Goal: Task Accomplishment & Management: Manage account settings

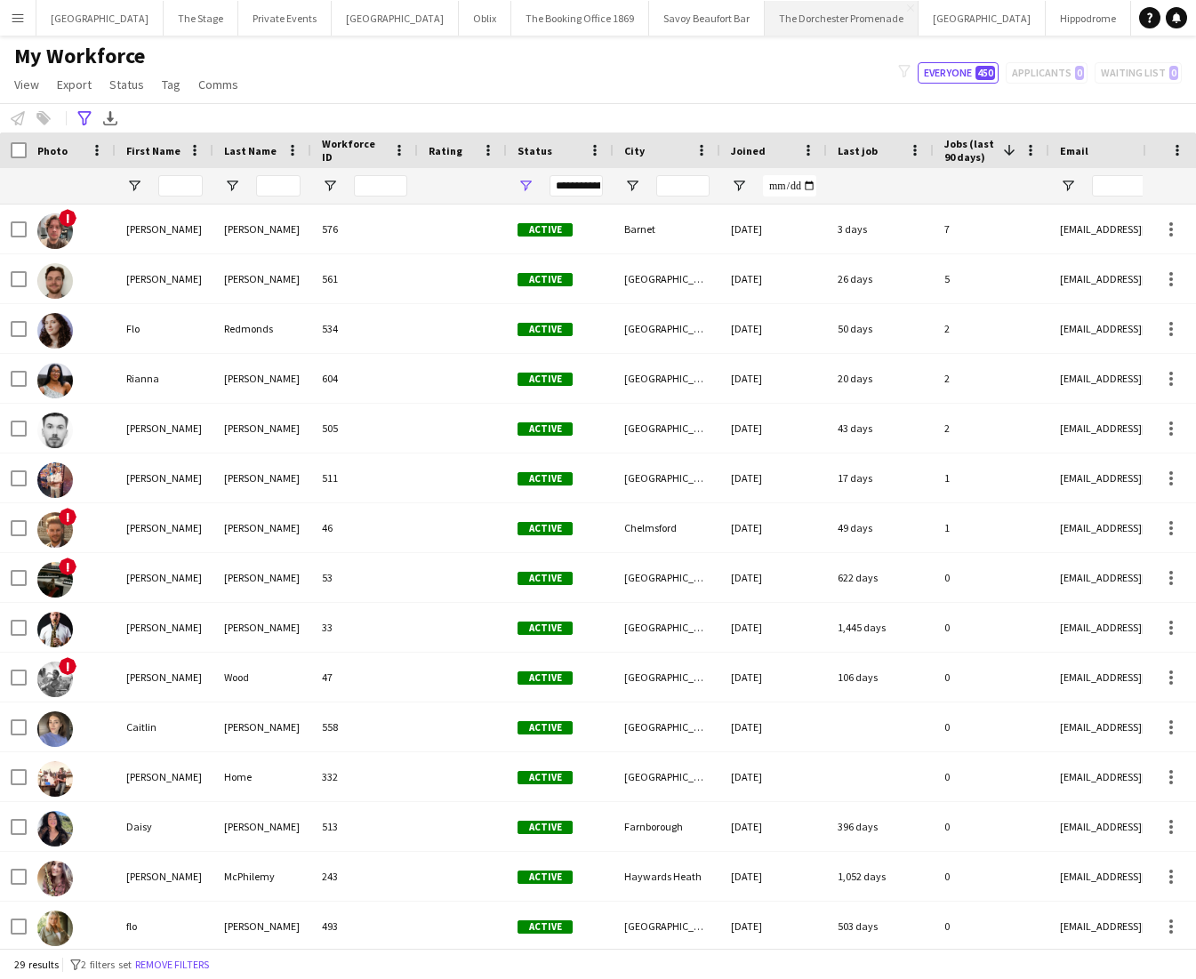
click at [820, 28] on button "The Dorchester Promenade Close" at bounding box center [842, 18] width 154 height 35
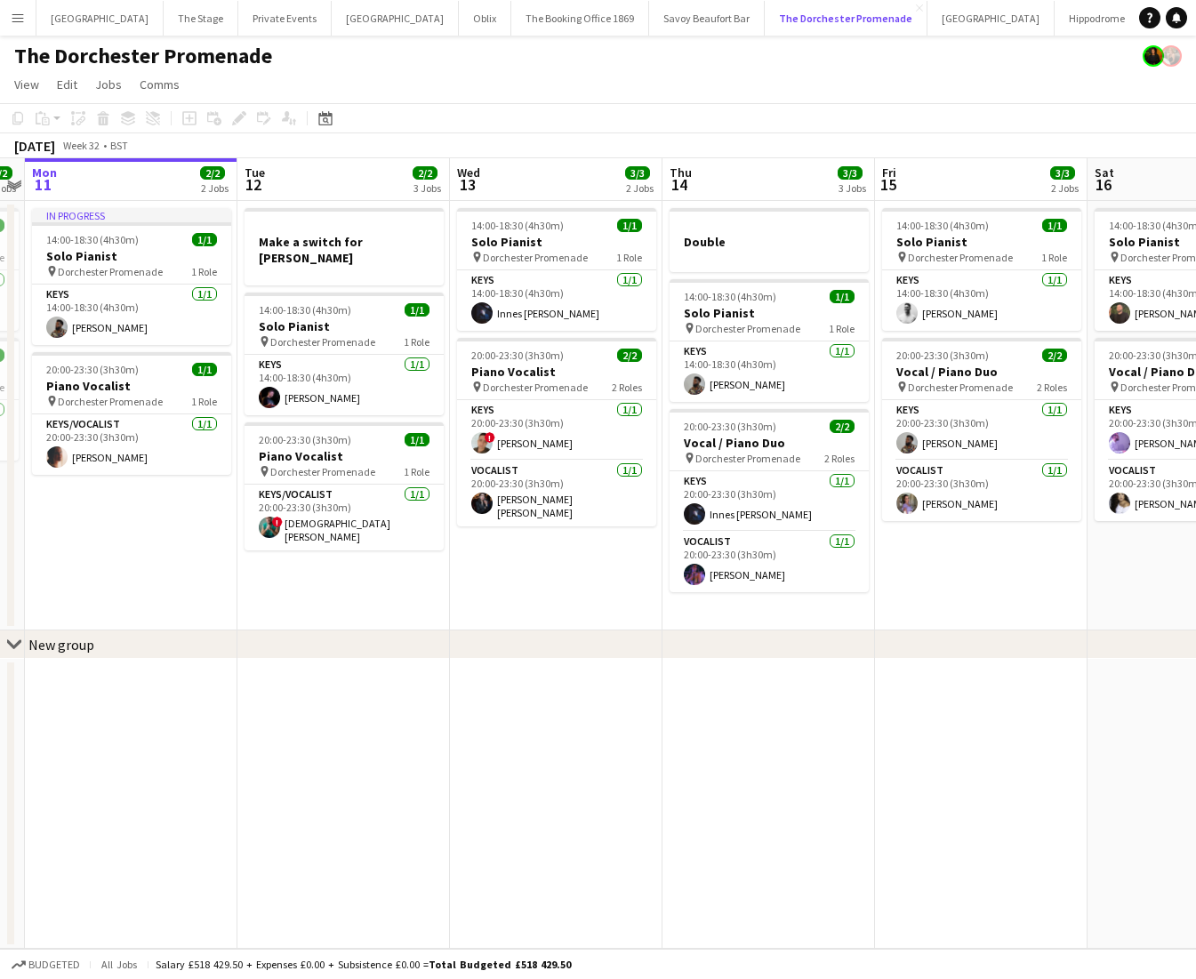
scroll to position [0, 608]
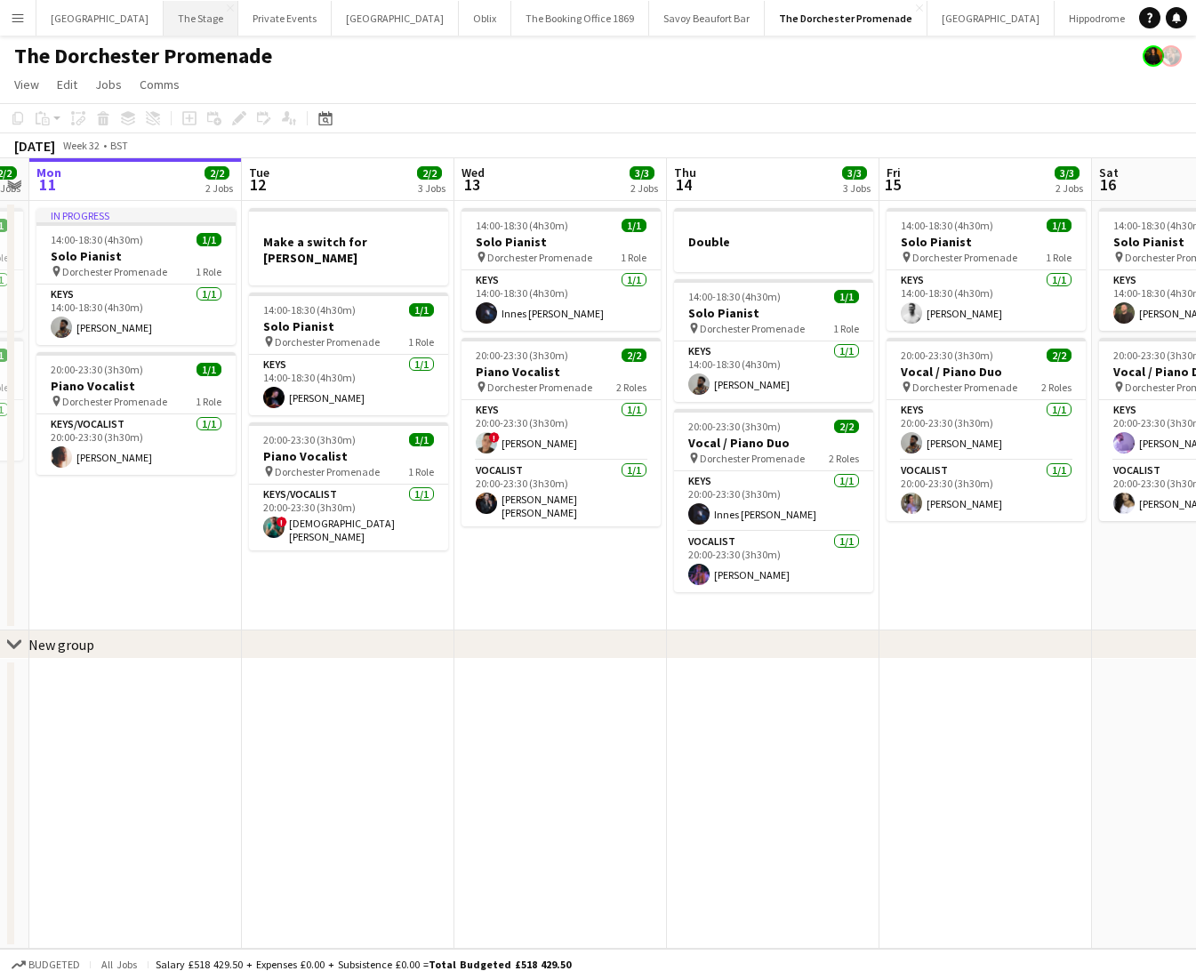
click at [183, 20] on button "The Stage Close" at bounding box center [201, 18] width 75 height 35
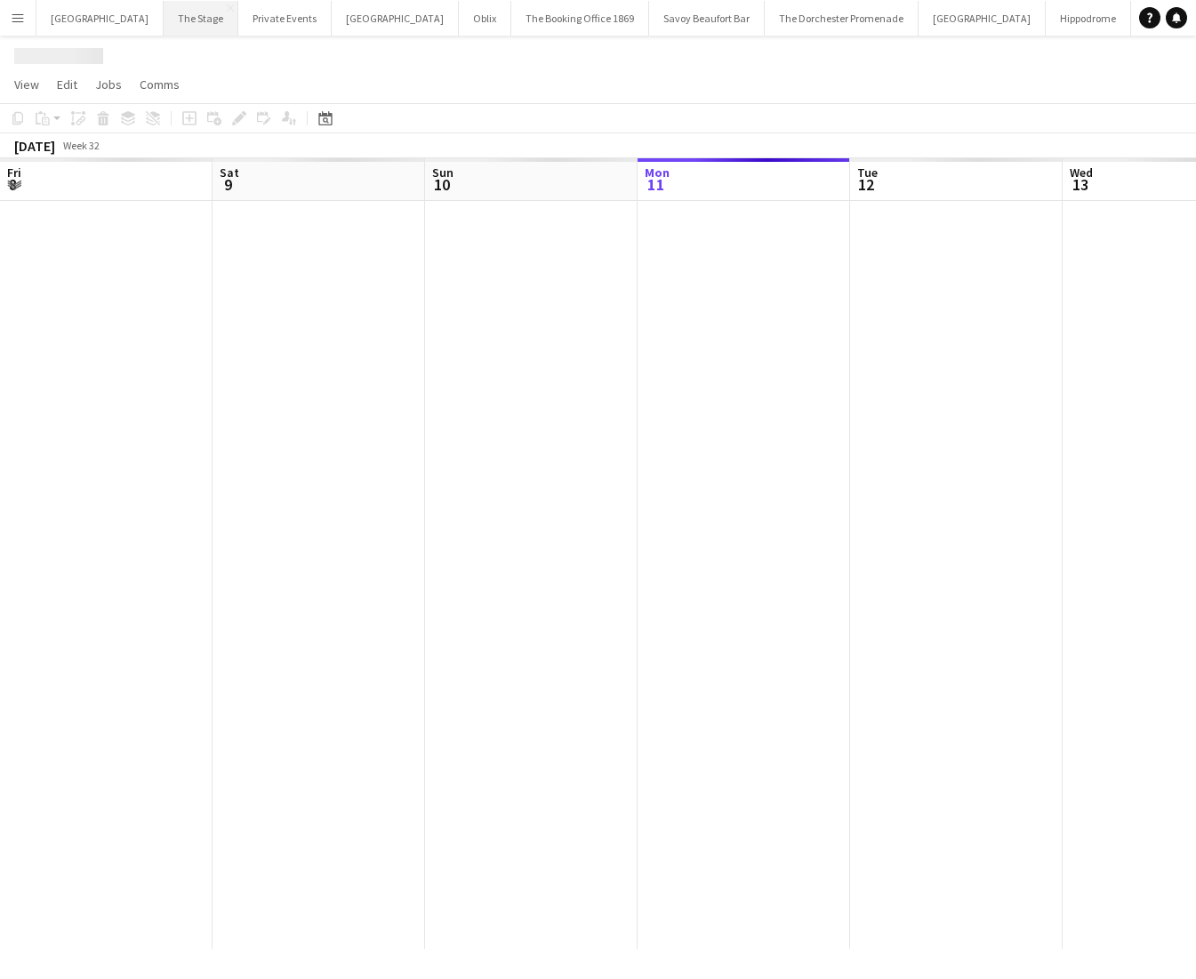
scroll to position [0, 425]
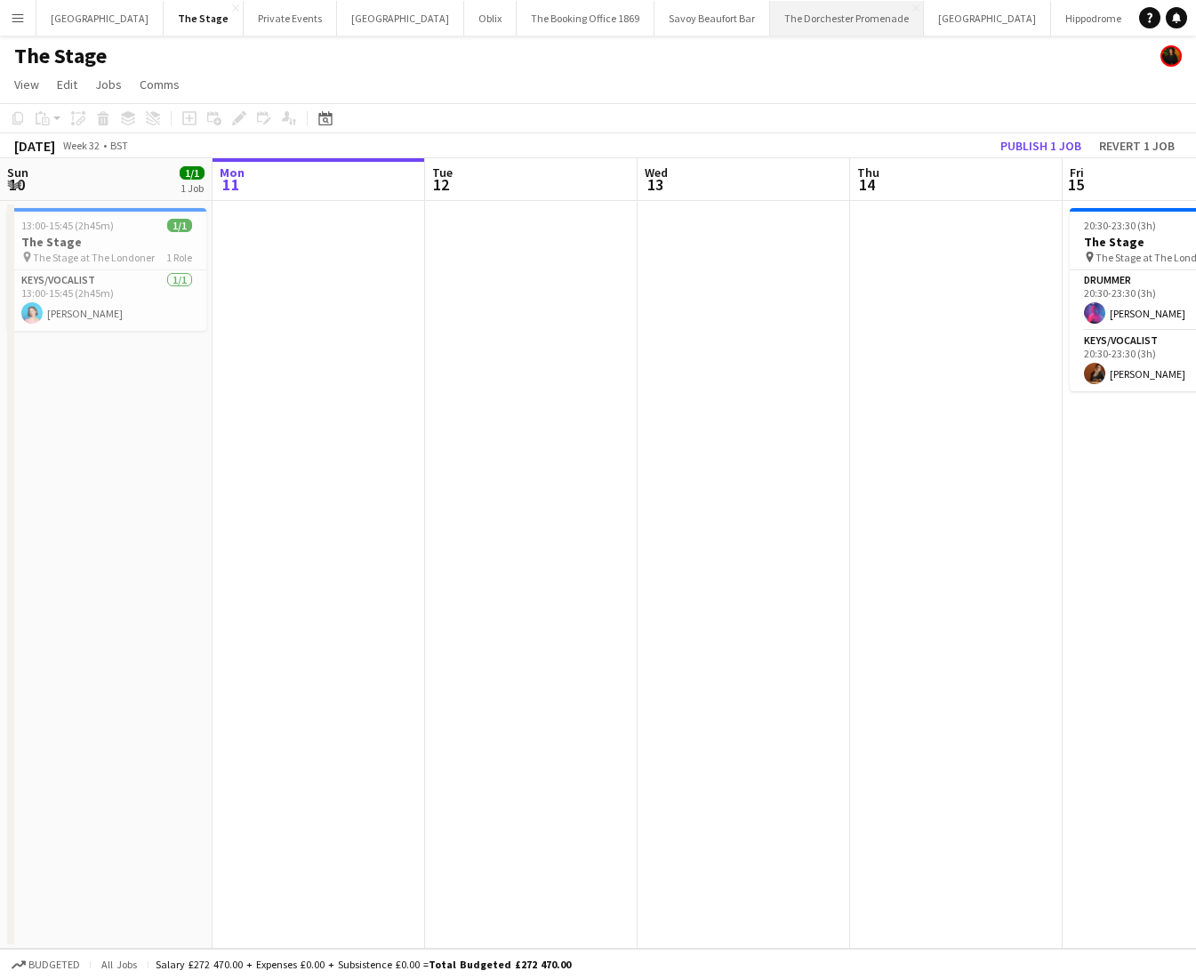
click at [827, 26] on button "The Dorchester Promenade Close" at bounding box center [847, 18] width 154 height 35
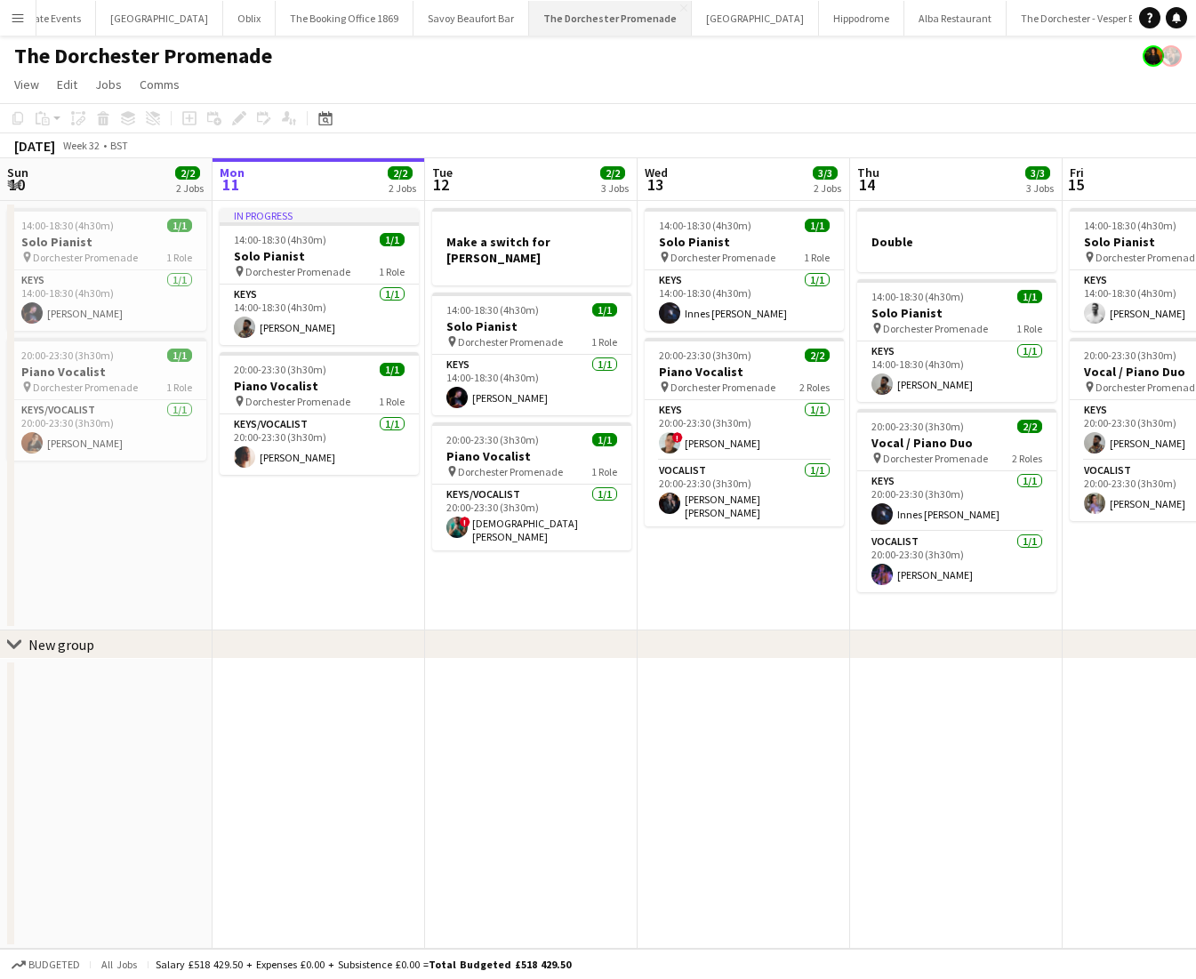
scroll to position [0, 463]
click at [1011, 25] on button "Savoy - Gallery Close" at bounding box center [1059, 18] width 97 height 35
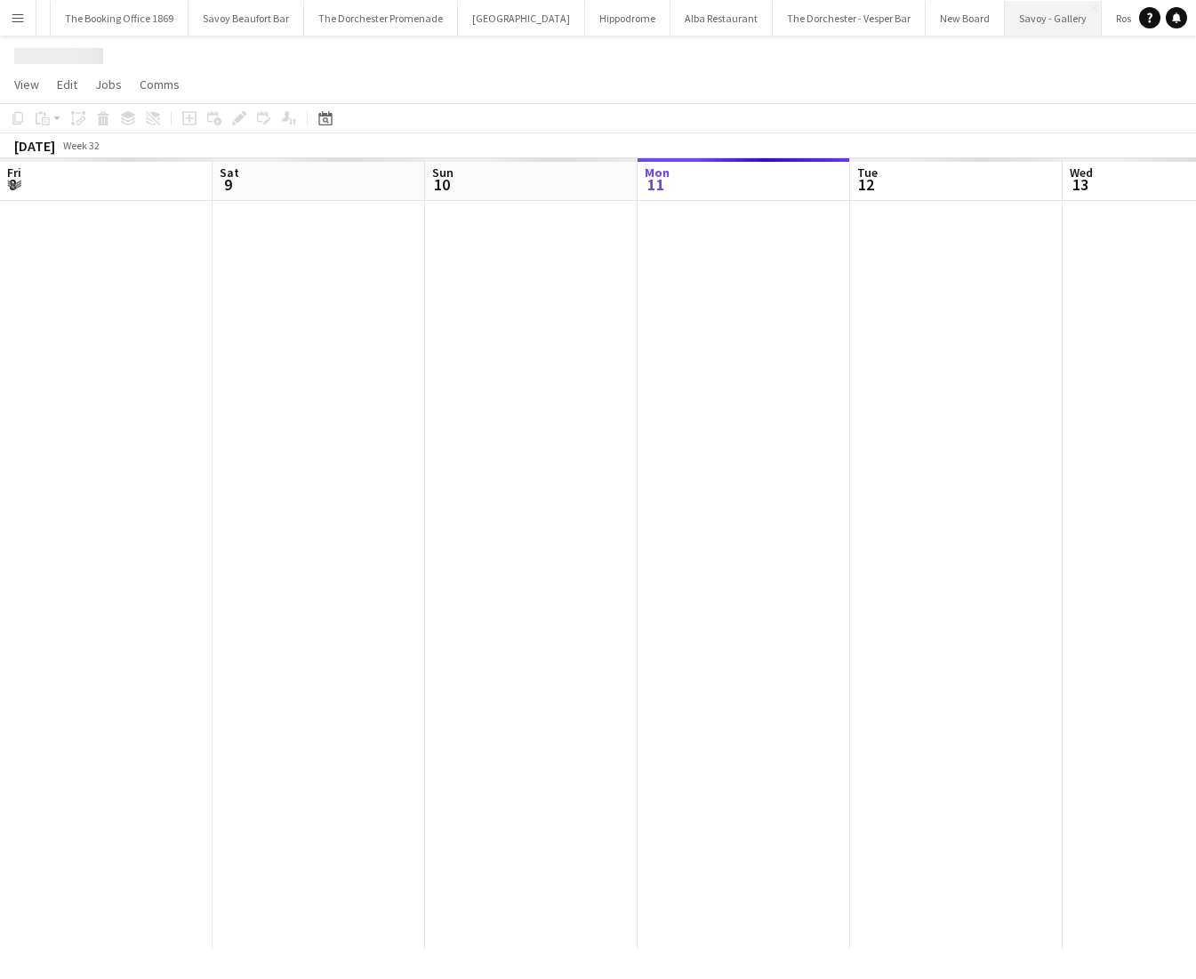
scroll to position [0, 425]
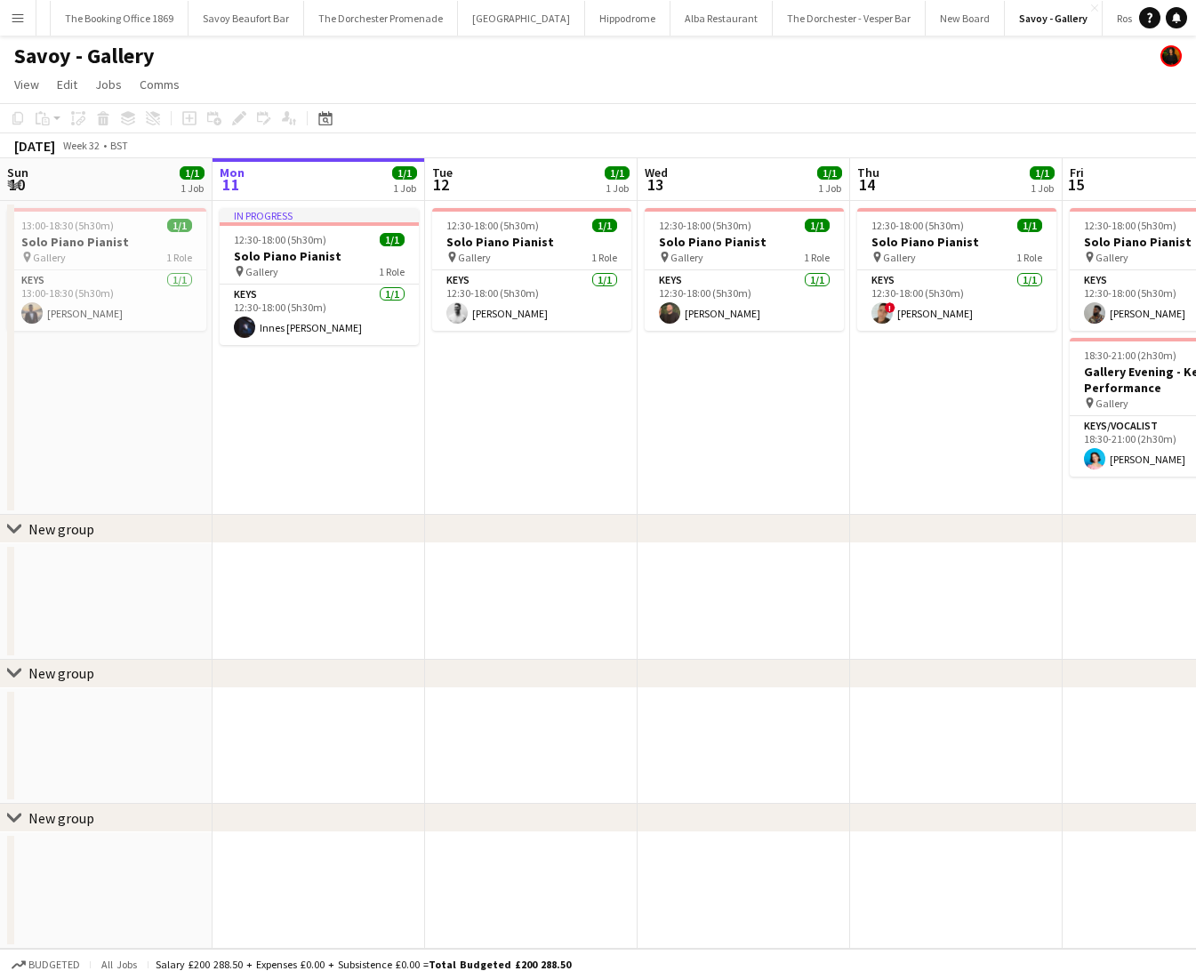
click at [908, 336] on app-date-cell "12:30-18:00 (5h30m) 1/1 Solo Piano Pianist pin Gallery 1 Role Keys [DATE] 12:30…" at bounding box center [956, 358] width 213 height 314
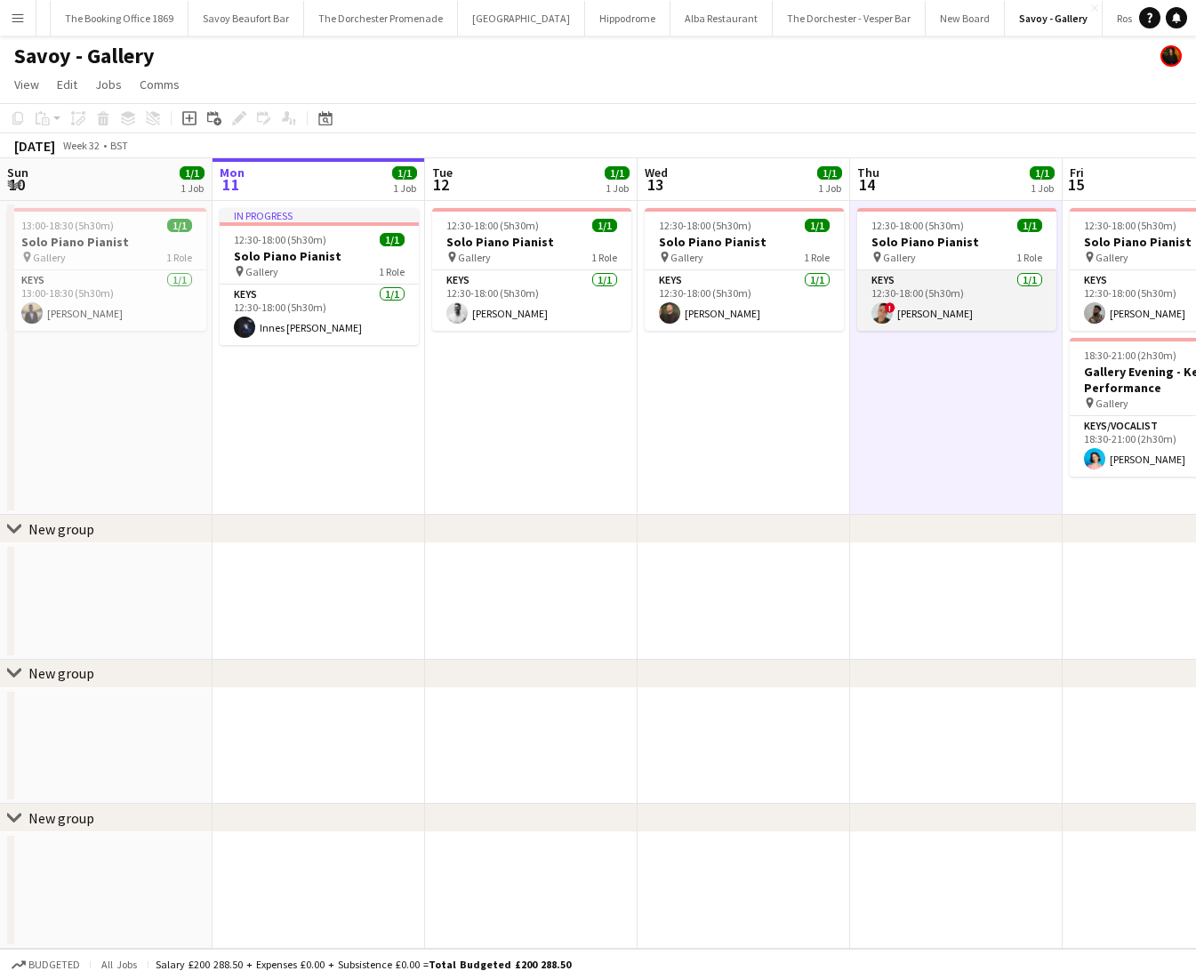
click at [910, 302] on app-card-role "Keys [DATE] 12:30-18:00 (5h30m) ! [PERSON_NAME]" at bounding box center [956, 300] width 199 height 60
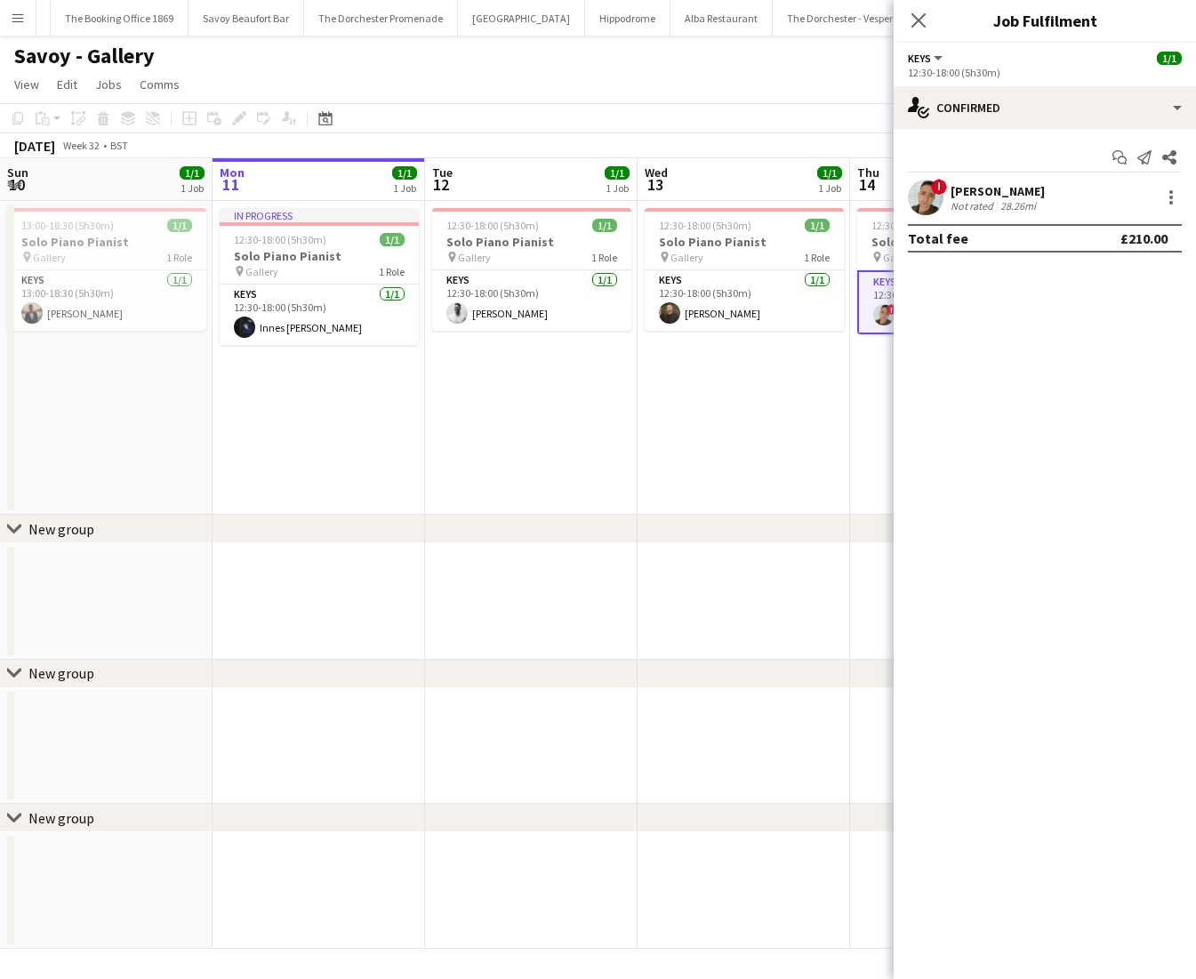
click at [553, 387] on app-date-cell "12:30-18:00 (5h30m) 1/1 Solo Piano Pianist pin Gallery 1 Role Keys [DATE] 12:30…" at bounding box center [531, 358] width 213 height 314
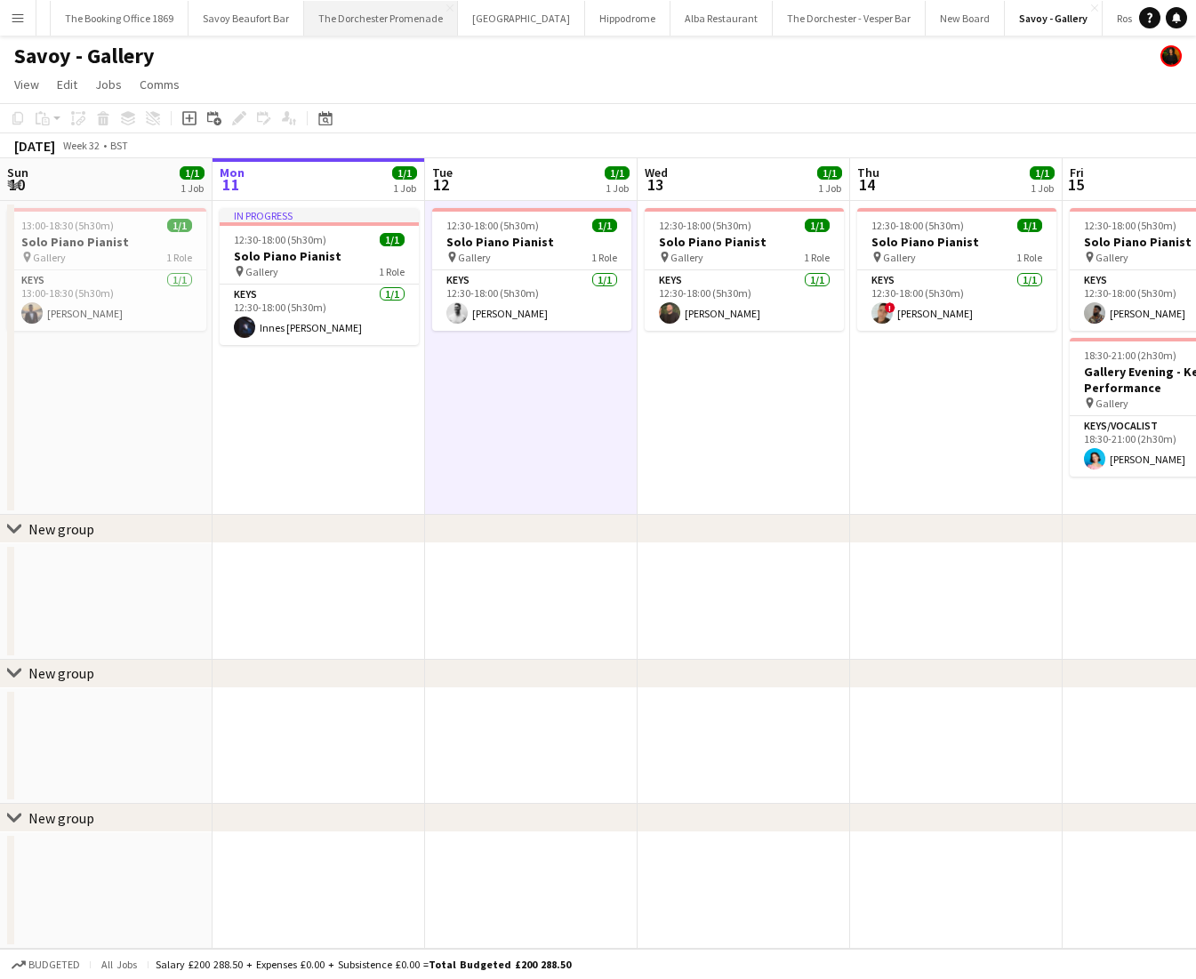
click at [328, 24] on button "The Dorchester Promenade Close" at bounding box center [381, 18] width 154 height 35
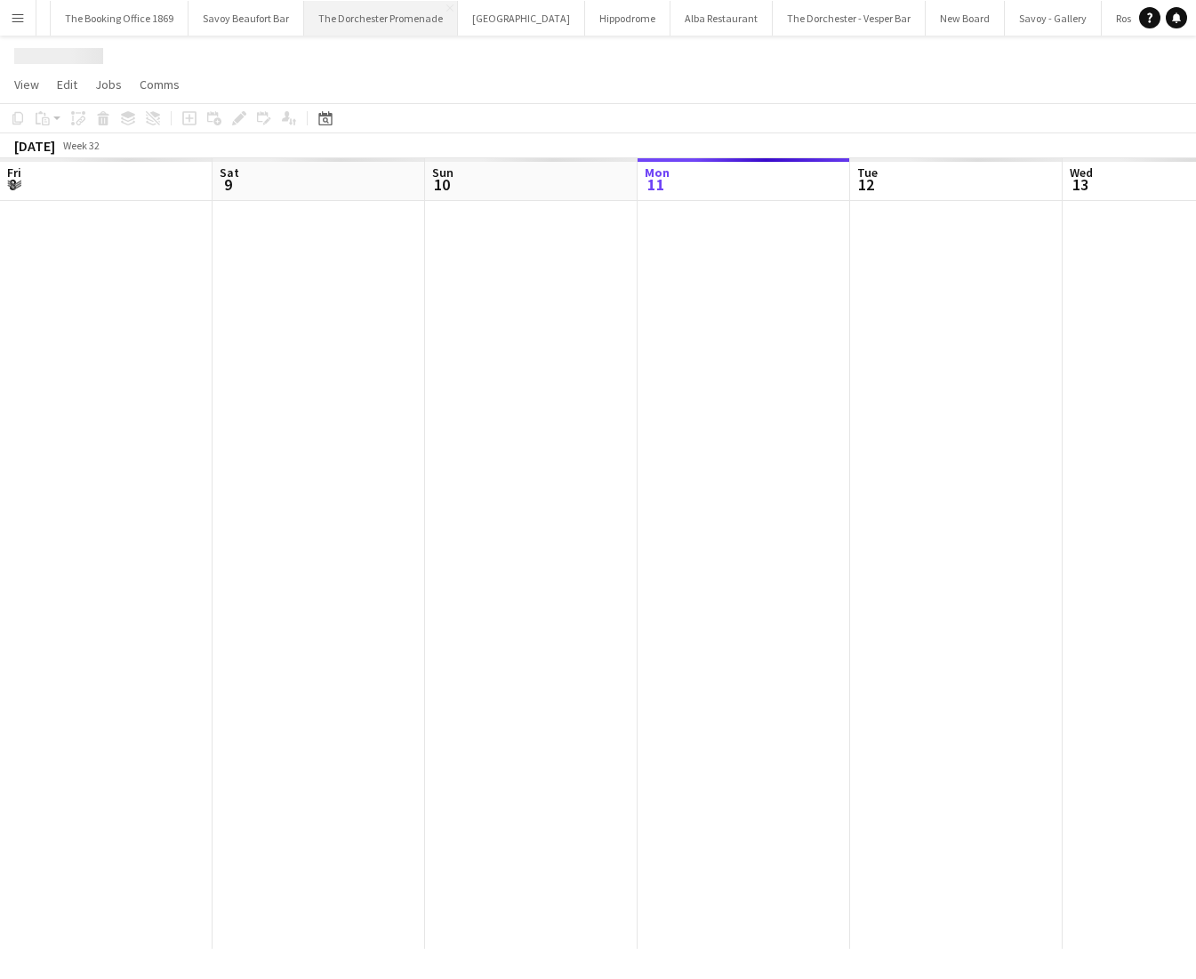
scroll to position [0, 425]
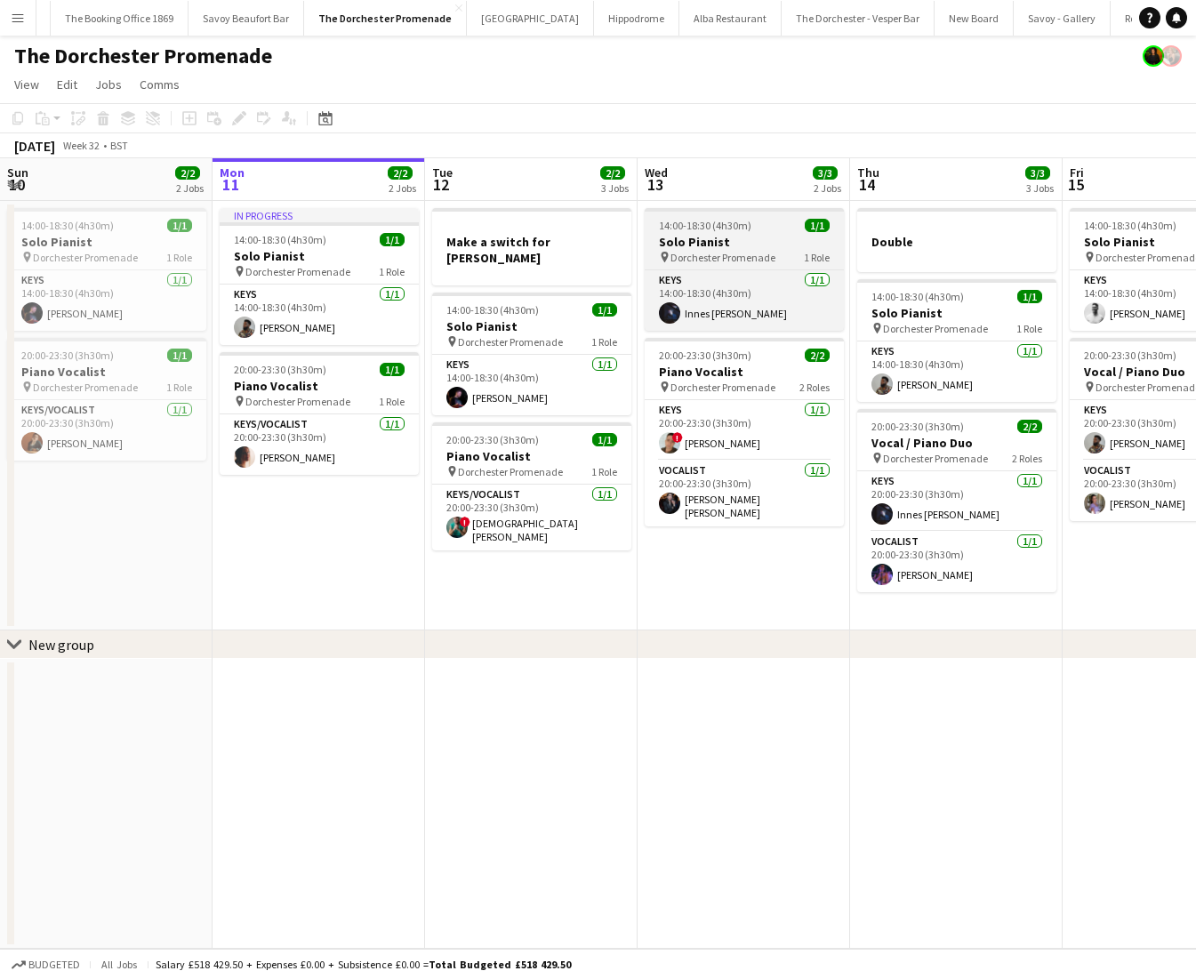
click at [719, 254] on span "Dorchester Promenade" at bounding box center [723, 257] width 105 height 13
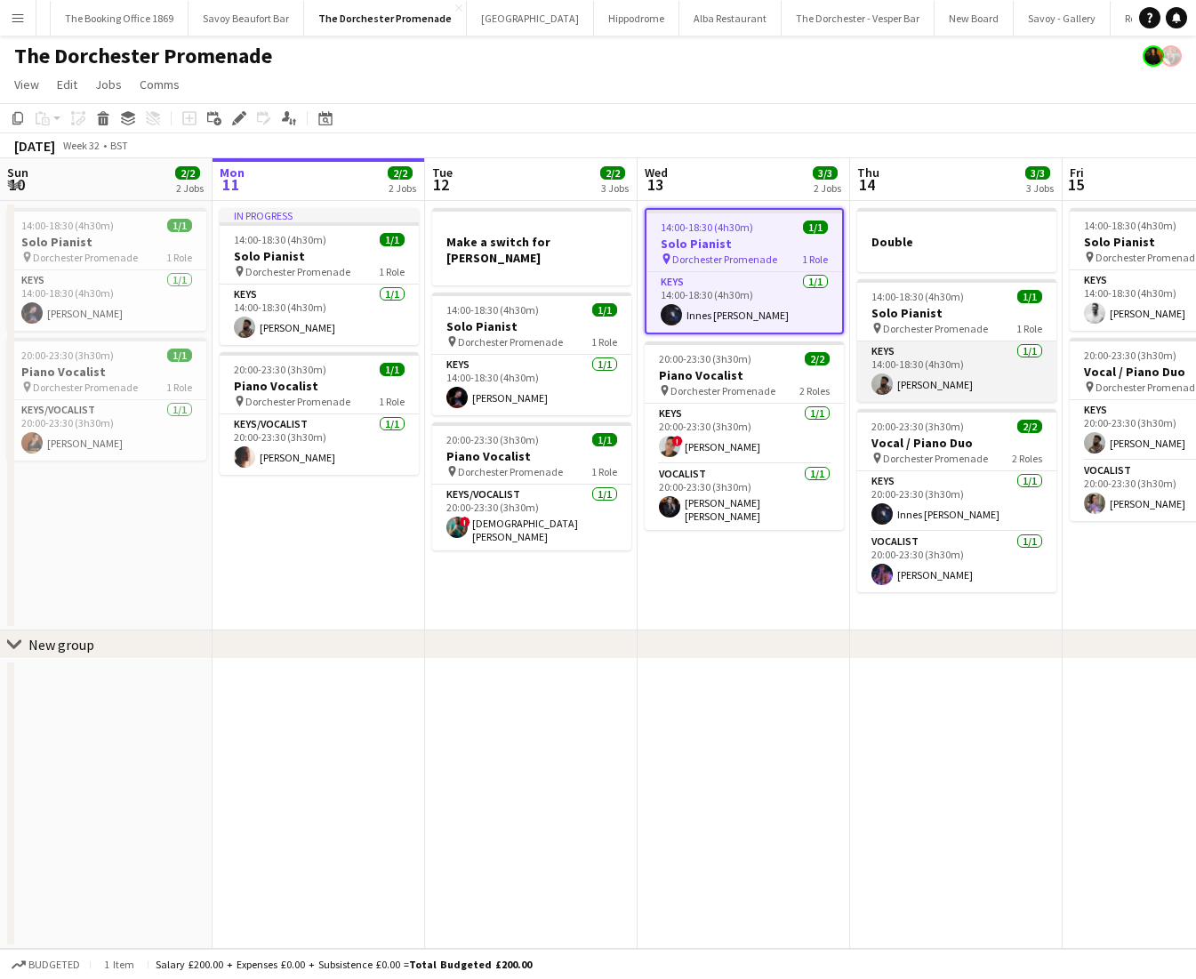
click at [915, 390] on app-card-role "Keys [DATE] 14:00-18:30 (4h30m) [PERSON_NAME]" at bounding box center [956, 372] width 199 height 60
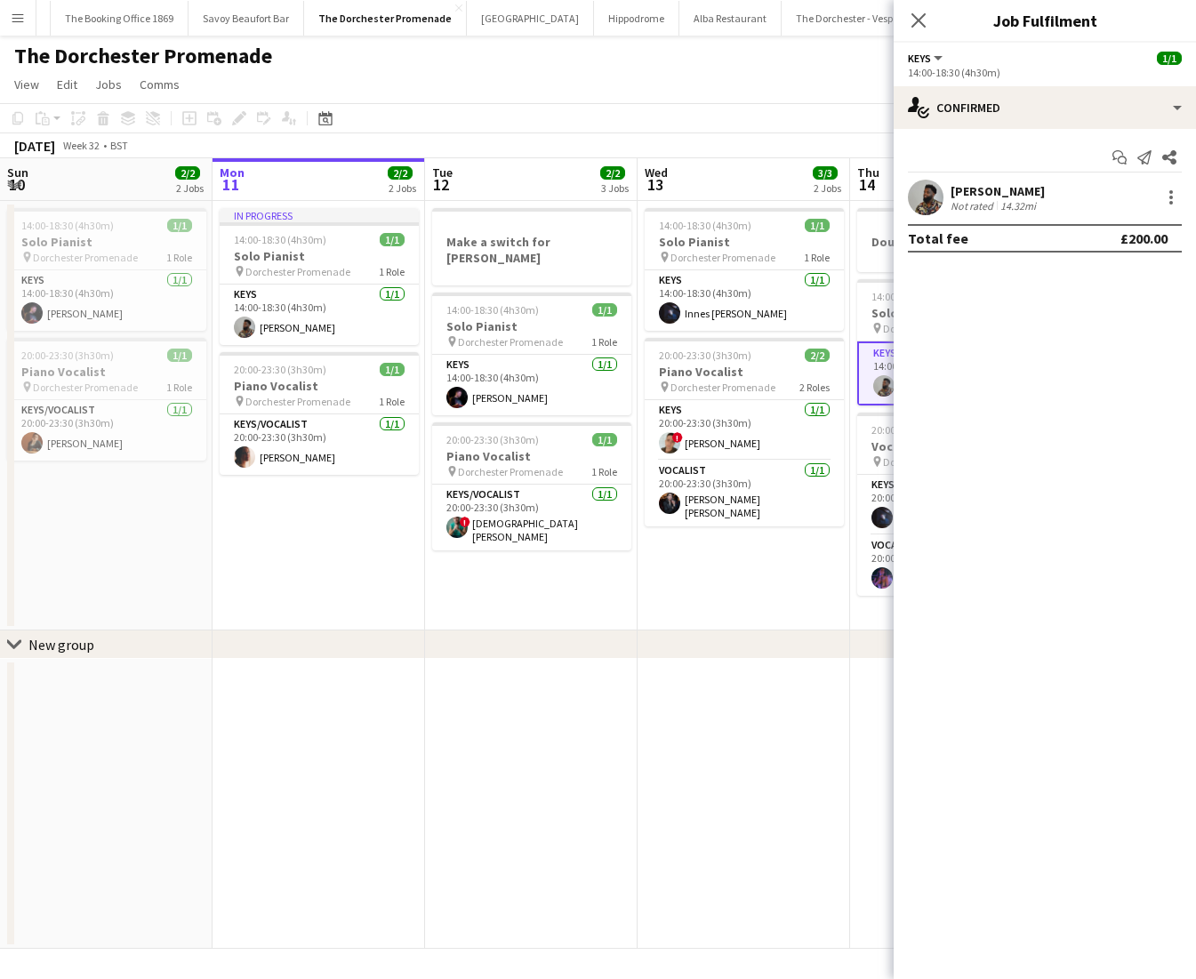
click at [994, 196] on div "[PERSON_NAME]" at bounding box center [998, 191] width 94 height 16
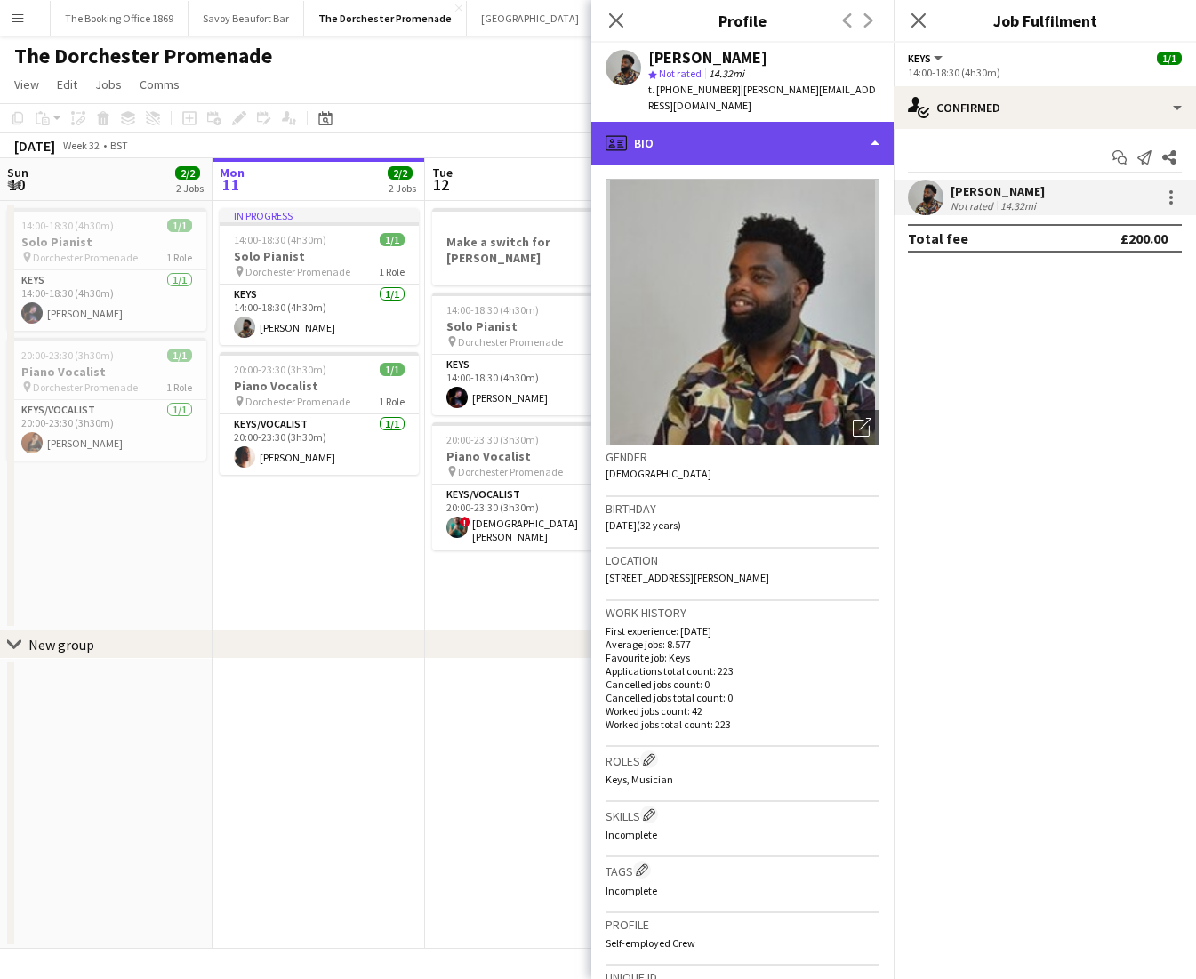
click at [707, 136] on div "profile Bio" at bounding box center [742, 143] width 302 height 43
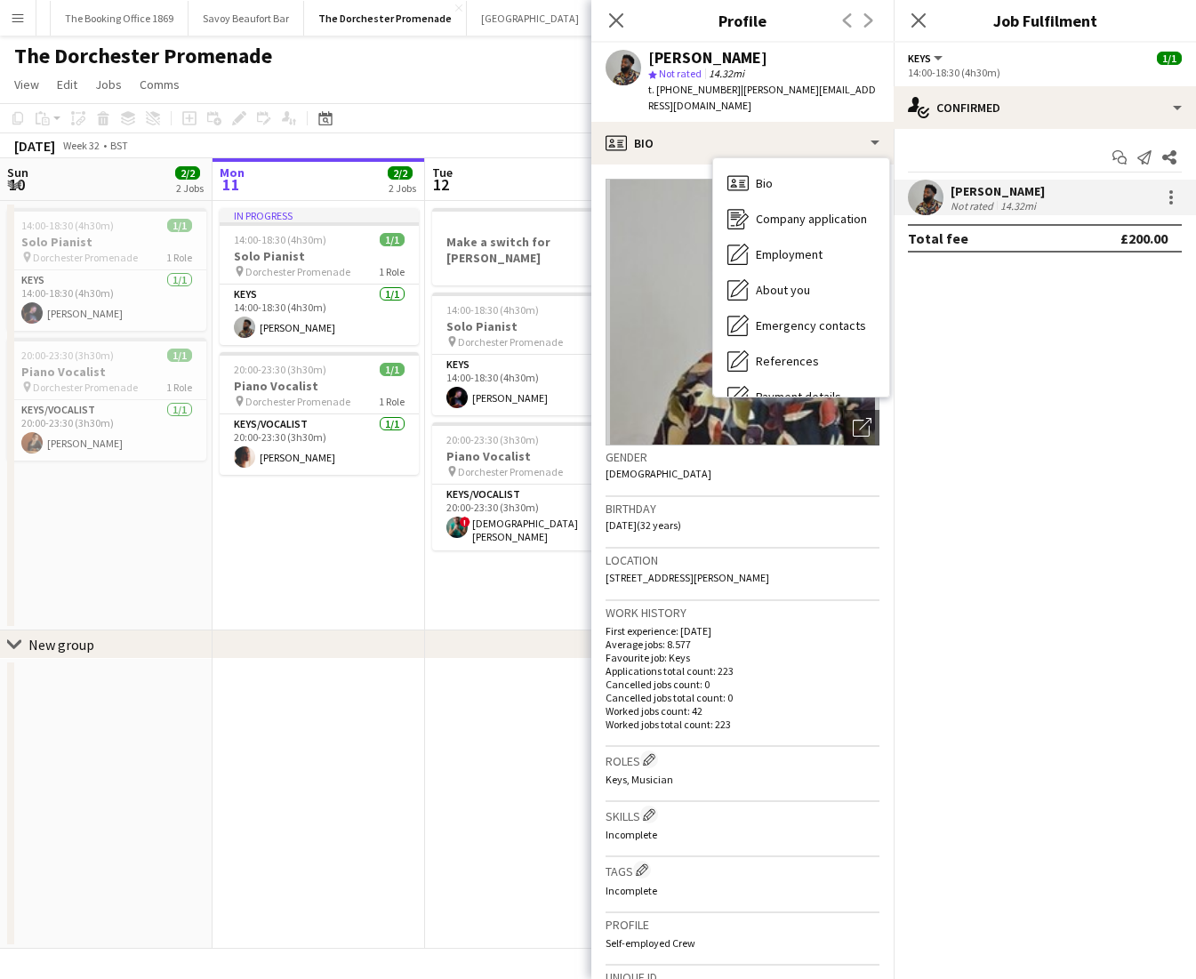
click at [519, 546] on app-date-cell "Make a switch for [PERSON_NAME] 14:00-18:30 (4h30m) 1/1 Solo Pianist pin Dorche…" at bounding box center [531, 416] width 213 height 430
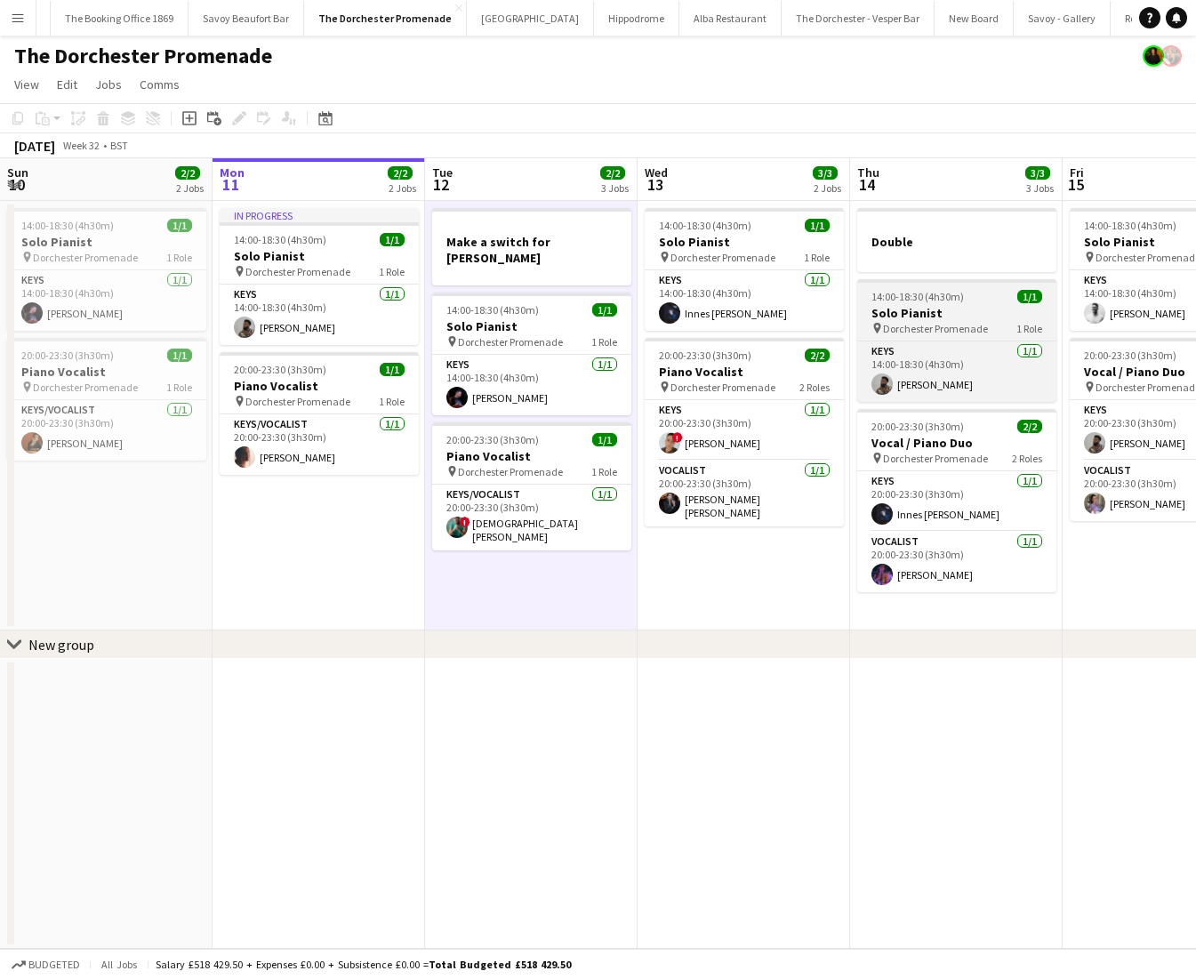
click at [926, 329] on span "Dorchester Promenade" at bounding box center [935, 328] width 105 height 13
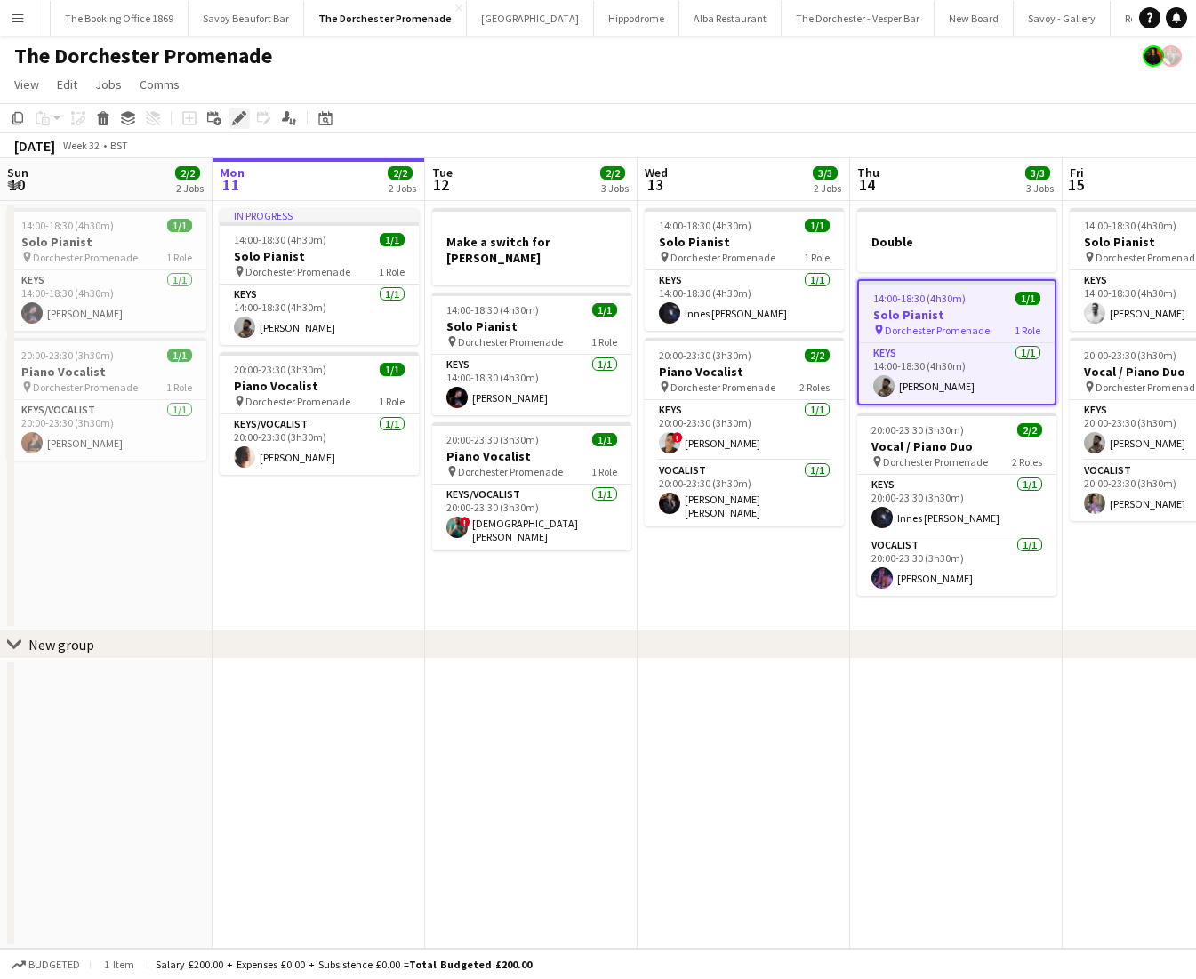
click at [236, 119] on icon at bounding box center [239, 119] width 10 height 10
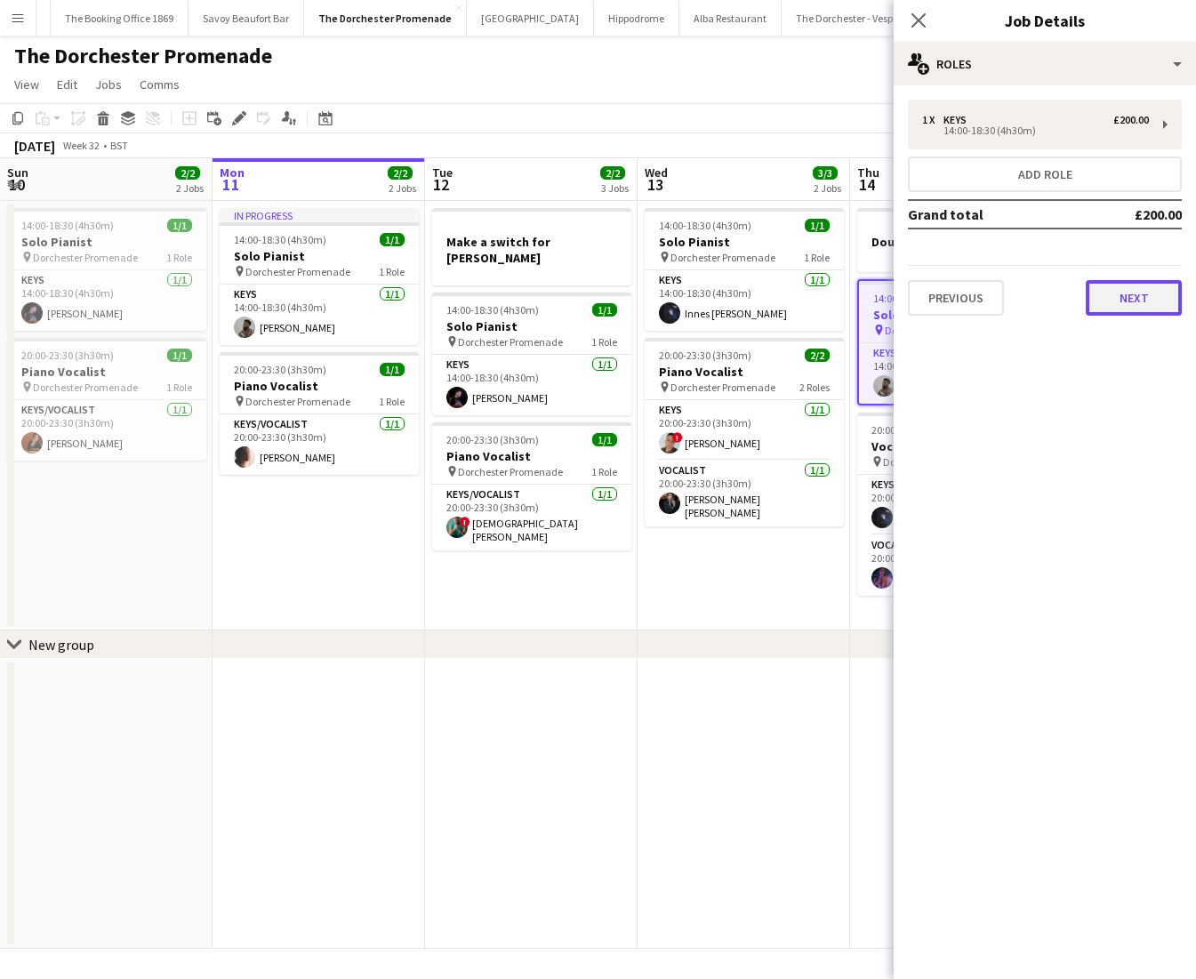
click at [1163, 297] on button "Next" at bounding box center [1134, 298] width 96 height 36
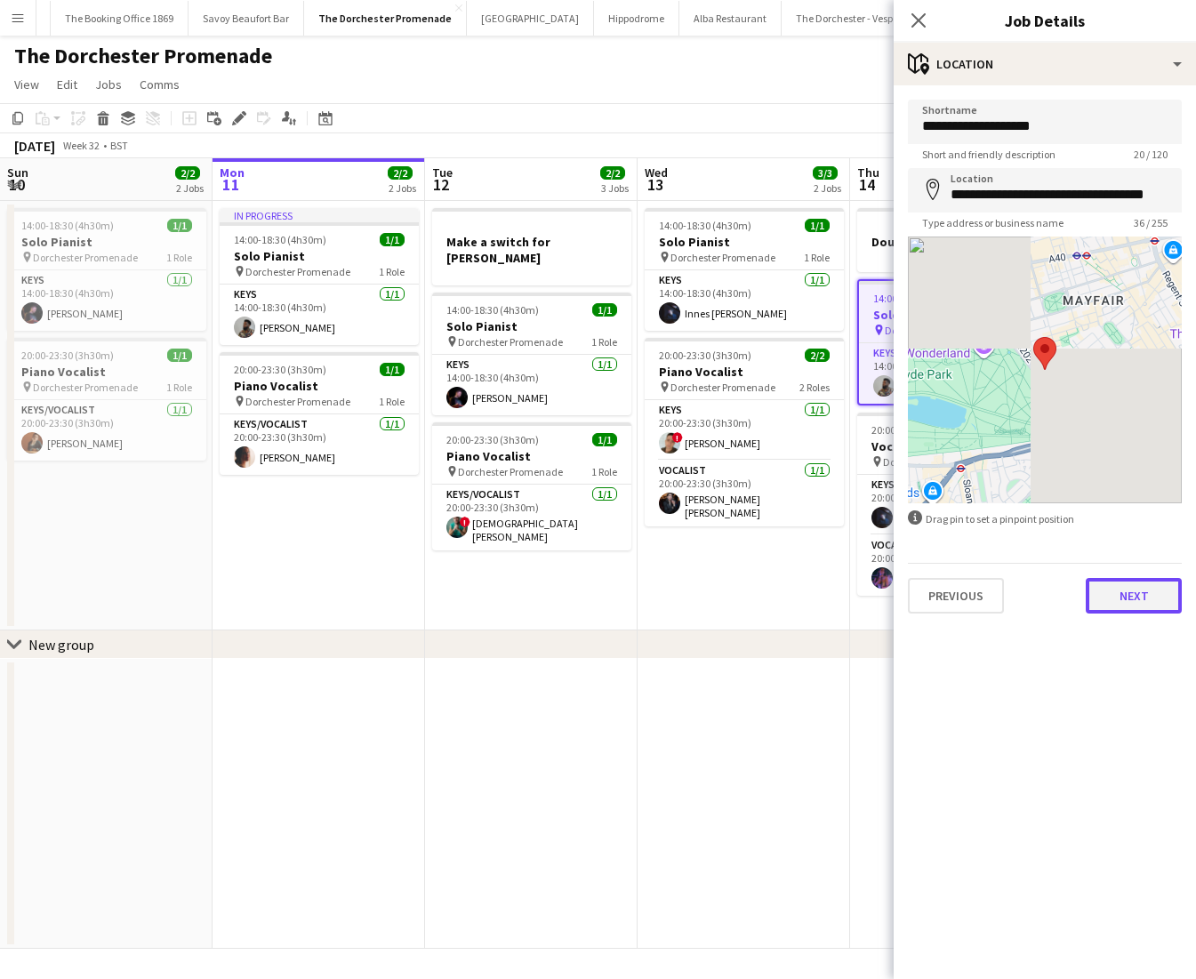
click at [1091, 607] on button "Next" at bounding box center [1134, 596] width 96 height 36
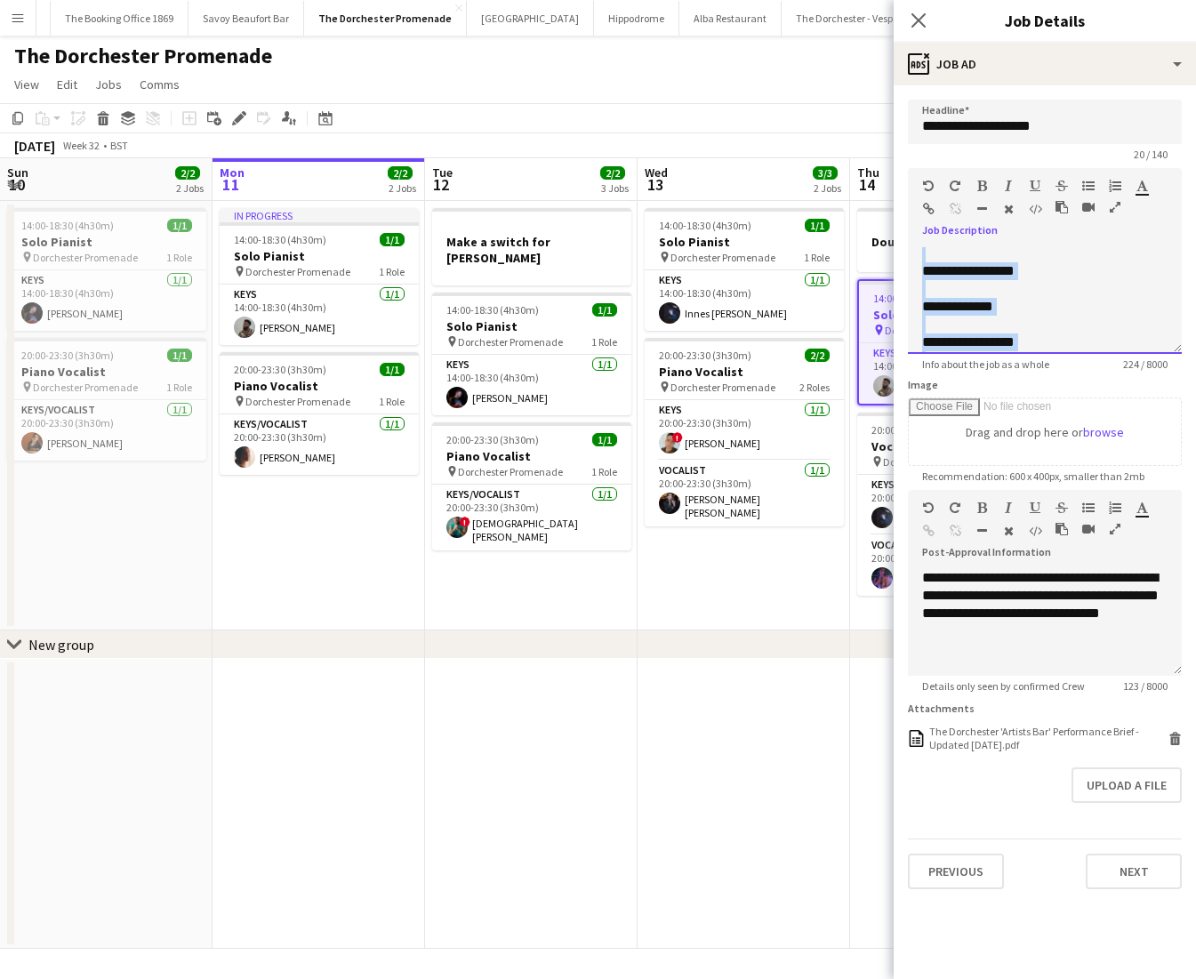
scroll to position [0, 0]
drag, startPoint x: 1020, startPoint y: 340, endPoint x: 922, endPoint y: 328, distance: 98.5
click at [922, 328] on div "**********" at bounding box center [1045, 300] width 274 height 107
copy div "**********"
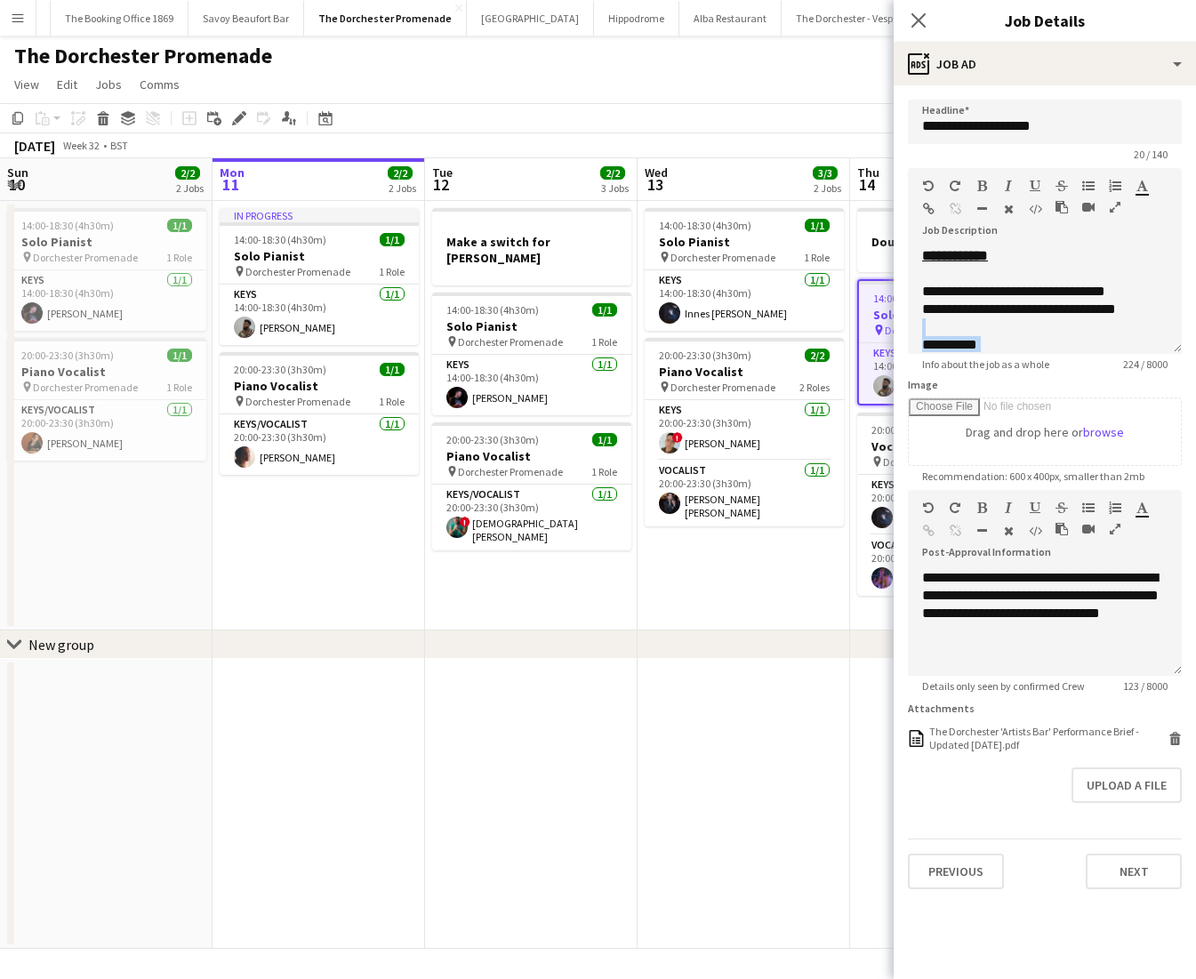
click at [716, 606] on app-date-cell "14:00-18:30 (4h30m) 1/1 Solo Pianist pin Dorchester Promenade 1 Role Keys [DATE…" at bounding box center [744, 416] width 213 height 430
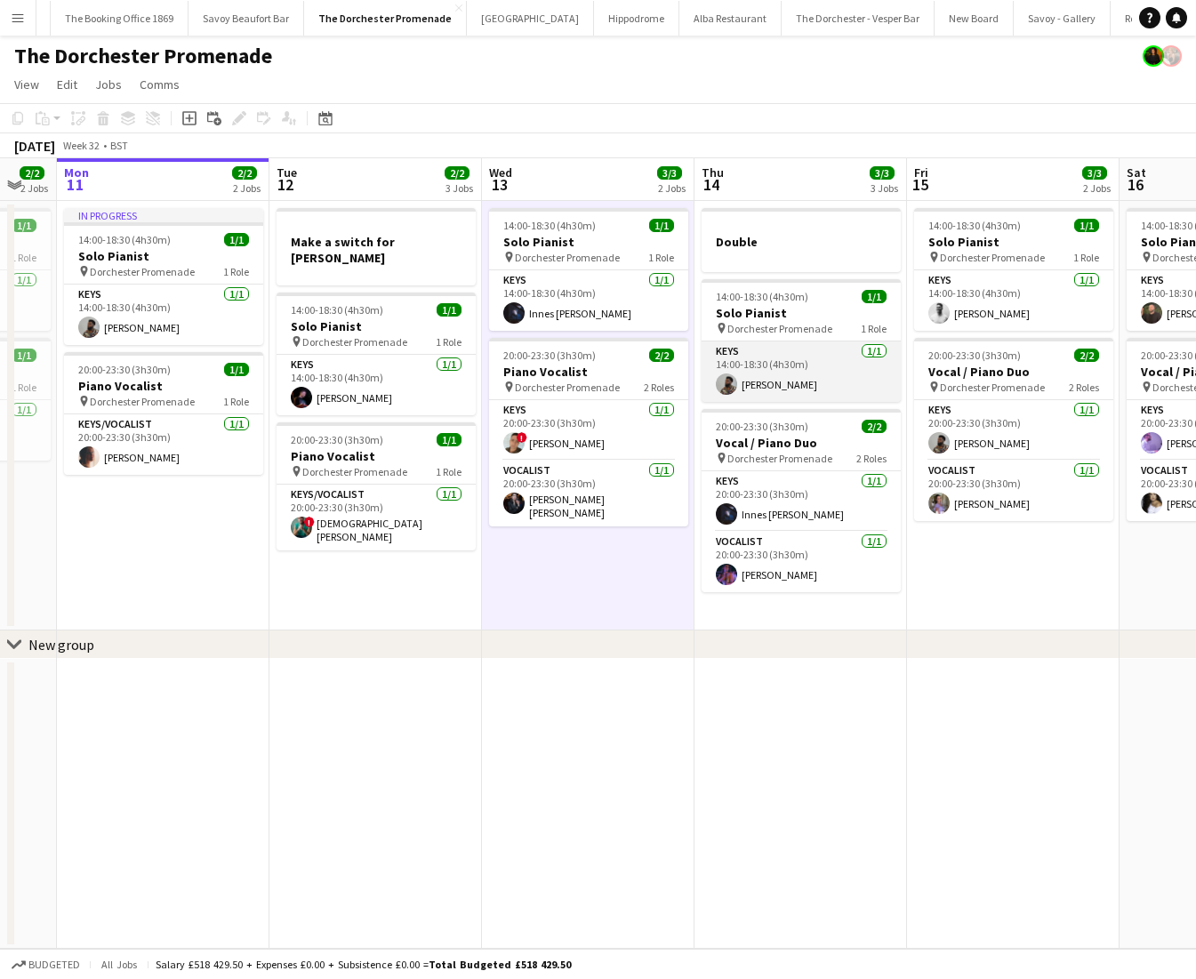
scroll to position [0, 577]
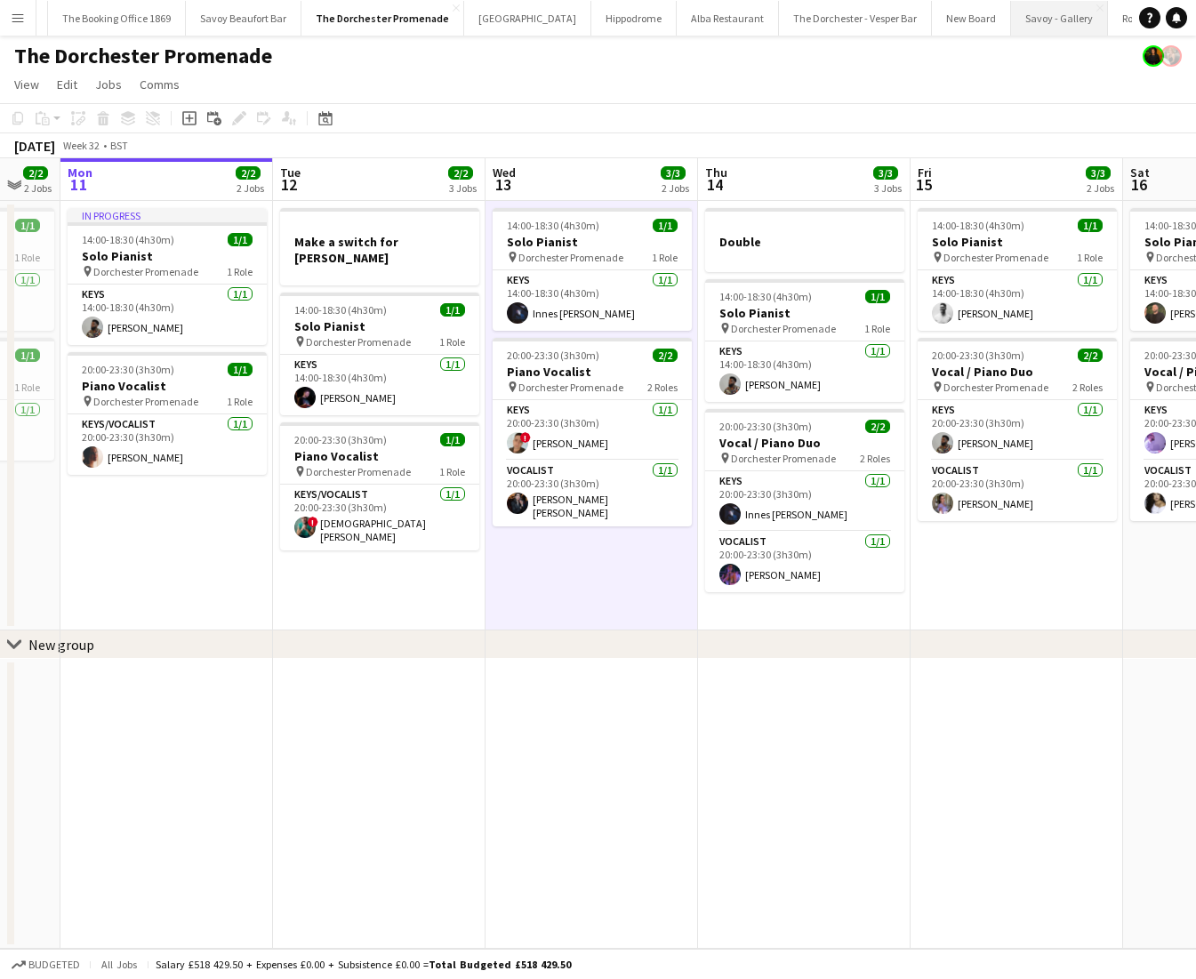
click at [1011, 15] on button "Savoy - Gallery Close" at bounding box center [1059, 18] width 97 height 35
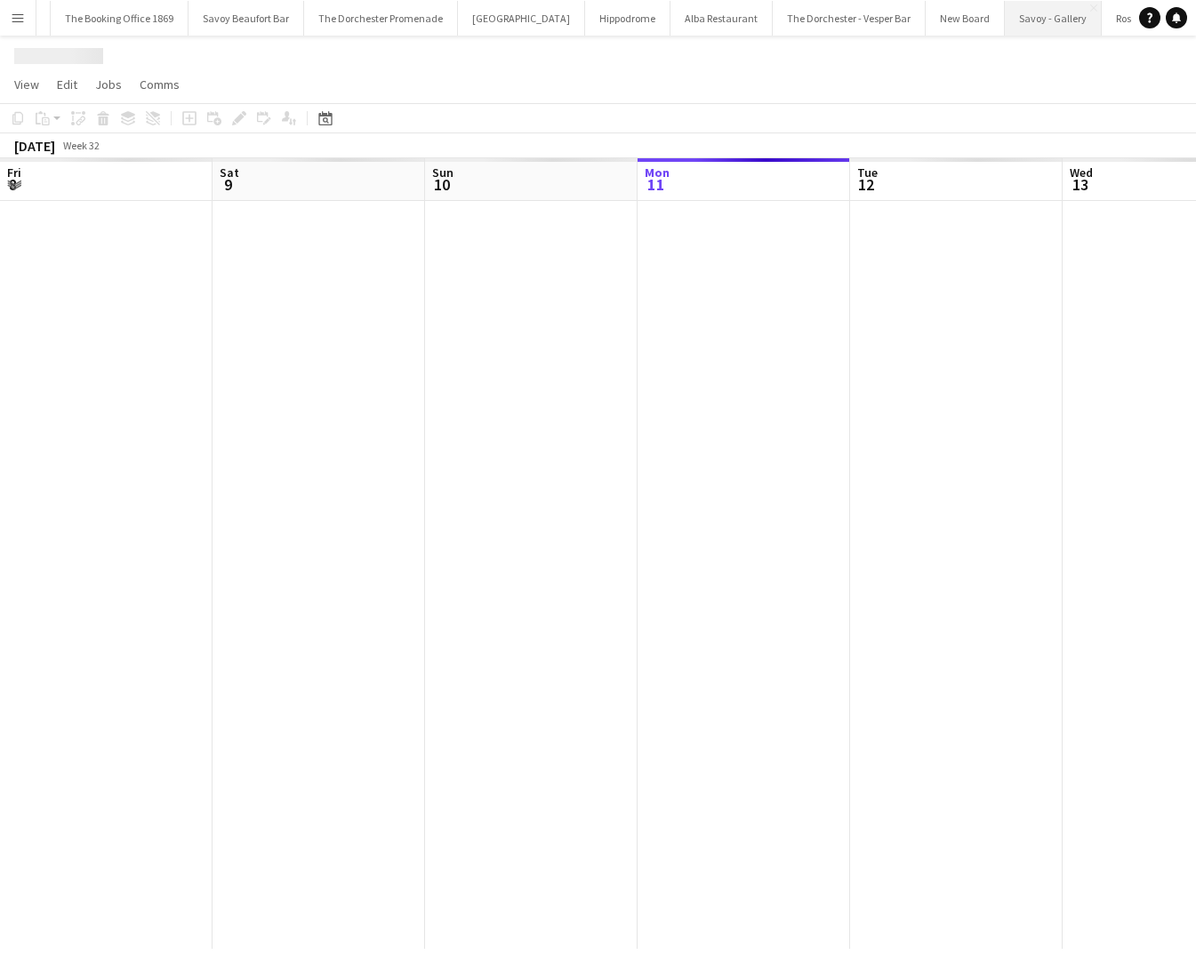
scroll to position [0, 425]
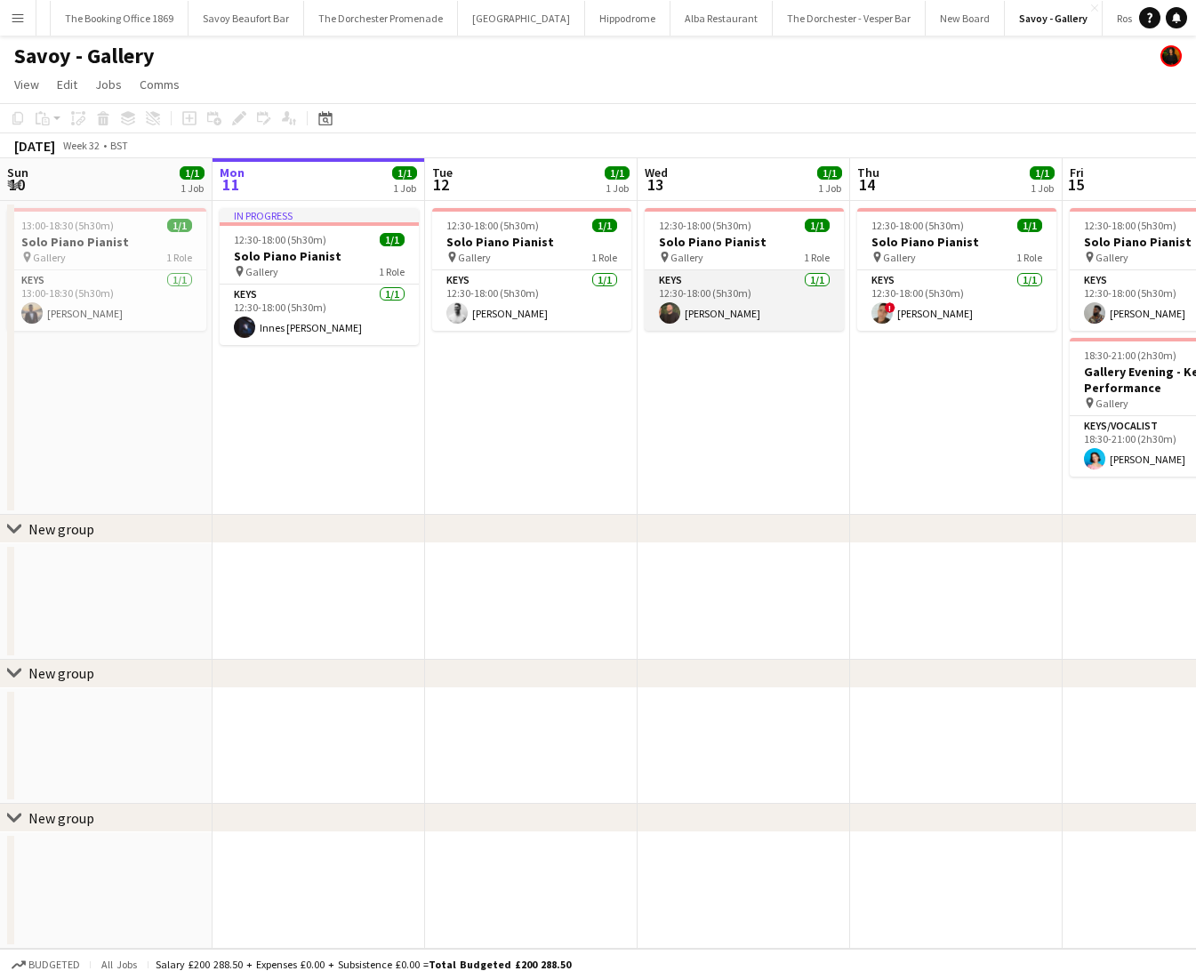
click at [695, 321] on app-card-role "Keys [DATE] 12:30-18:00 (5h30m) [PERSON_NAME]" at bounding box center [744, 300] width 199 height 60
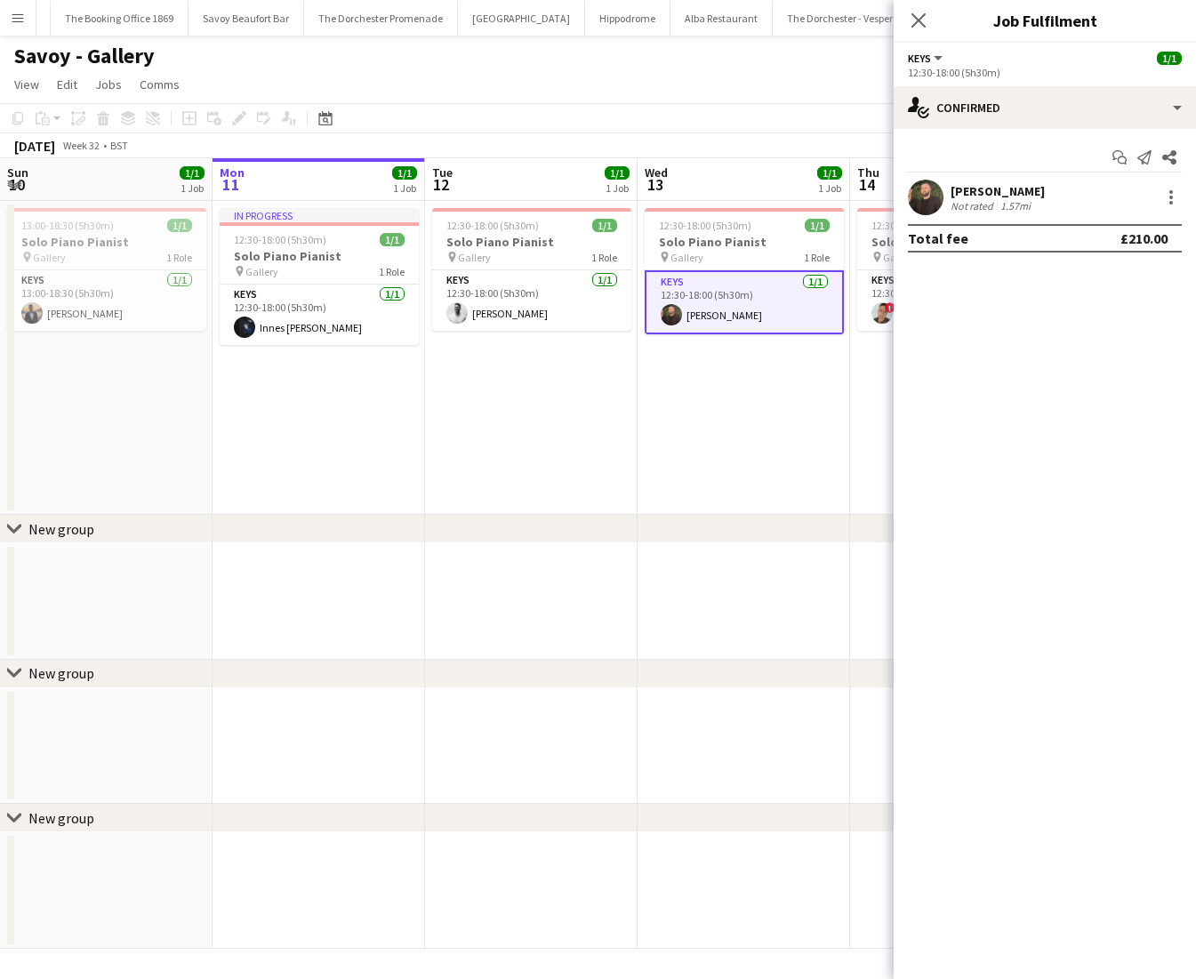
click at [696, 393] on app-date-cell "12:30-18:00 (5h30m) 1/1 Solo Piano Pianist pin Gallery 1 Role Keys [DATE] 12:30…" at bounding box center [744, 358] width 213 height 314
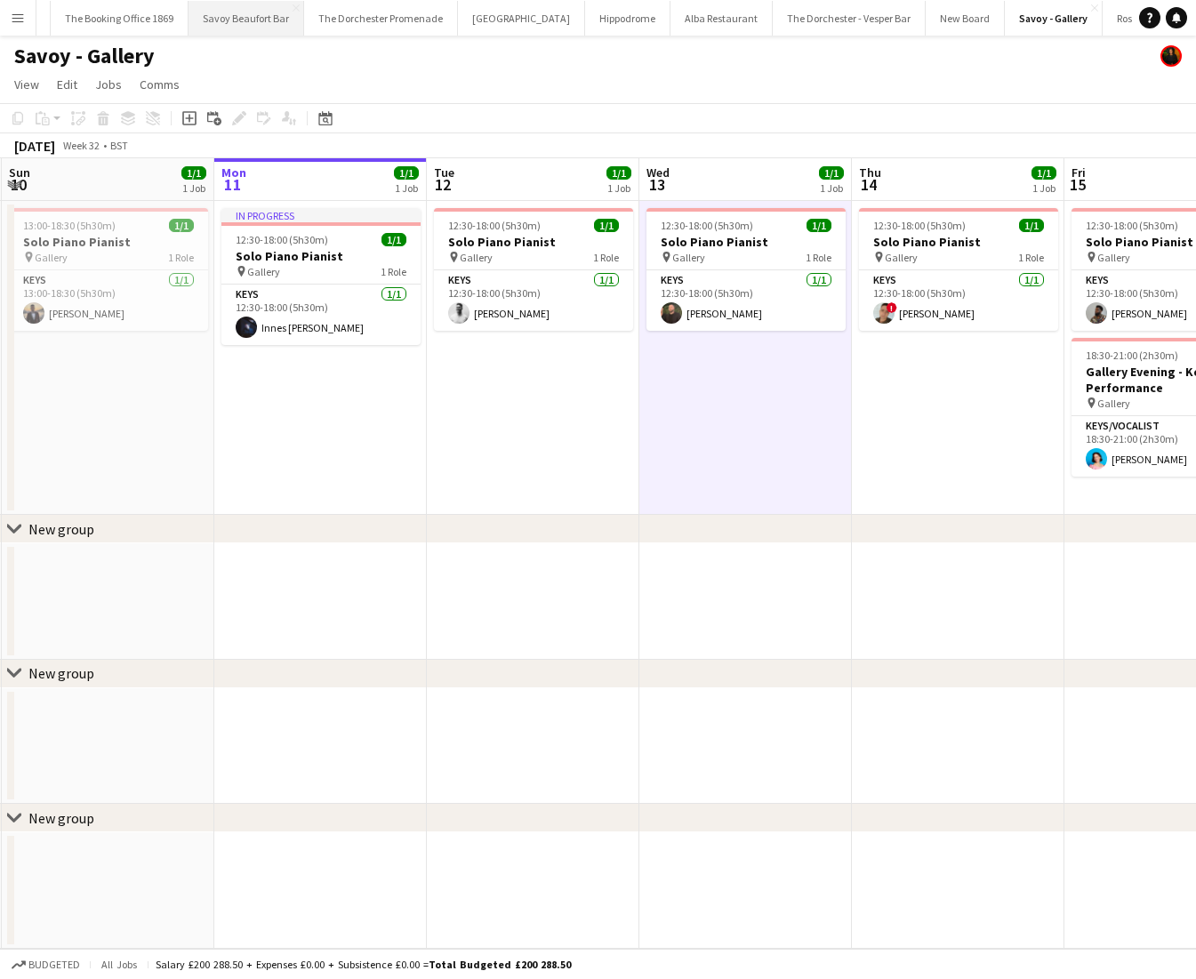
click at [236, 23] on button "Savoy Beaufort Bar Close" at bounding box center [247, 18] width 116 height 35
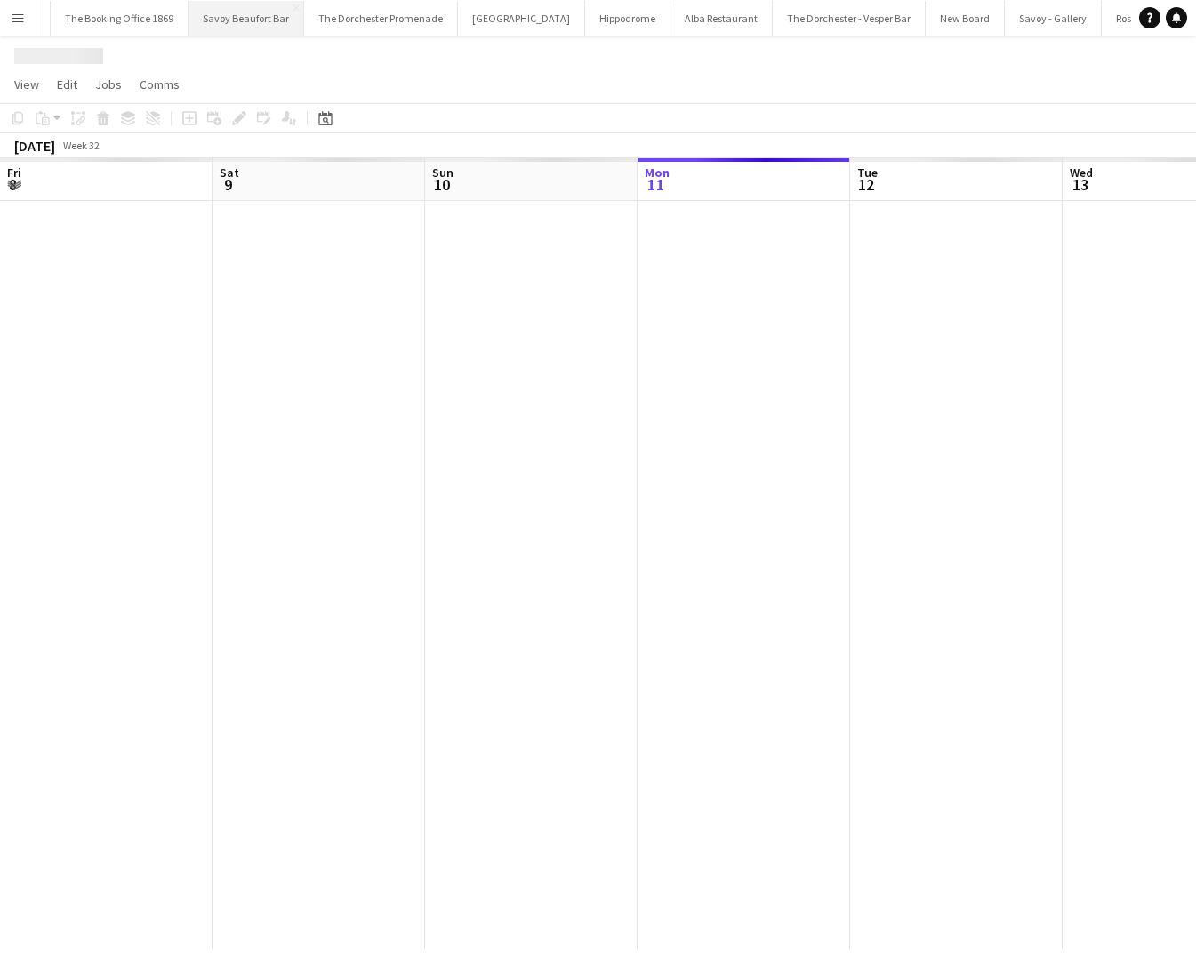
scroll to position [0, 425]
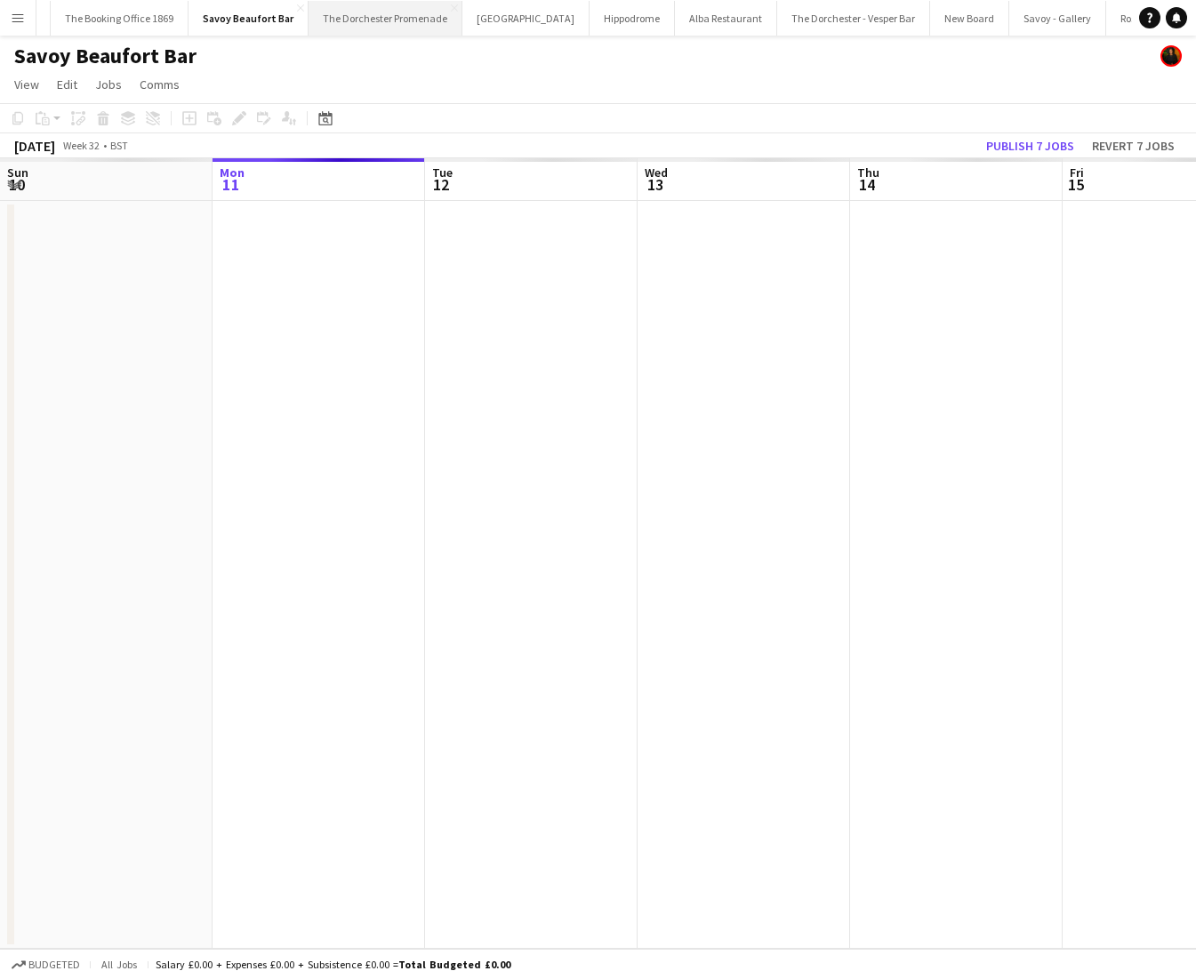
click at [336, 26] on button "The Dorchester Promenade Close" at bounding box center [386, 18] width 154 height 35
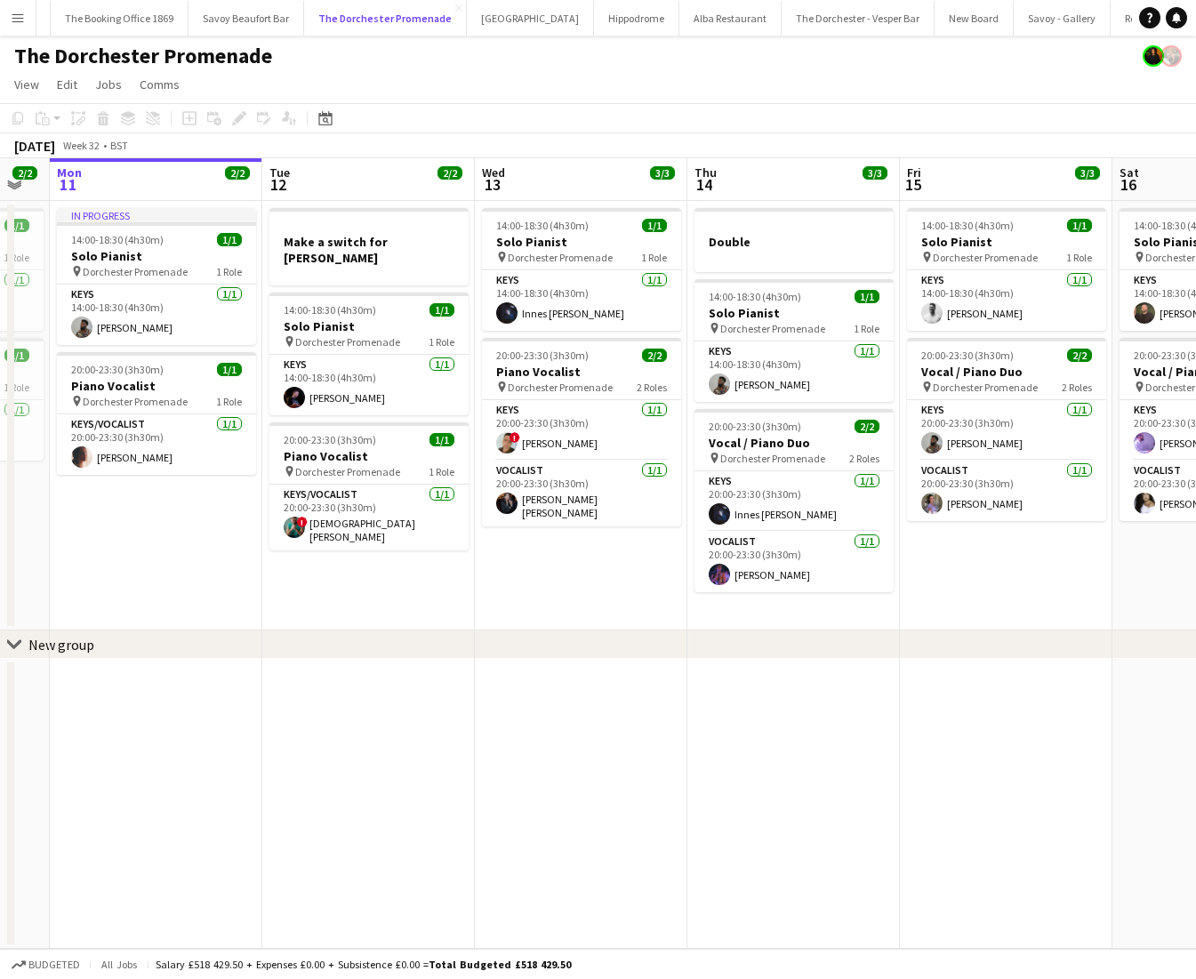
scroll to position [0, 583]
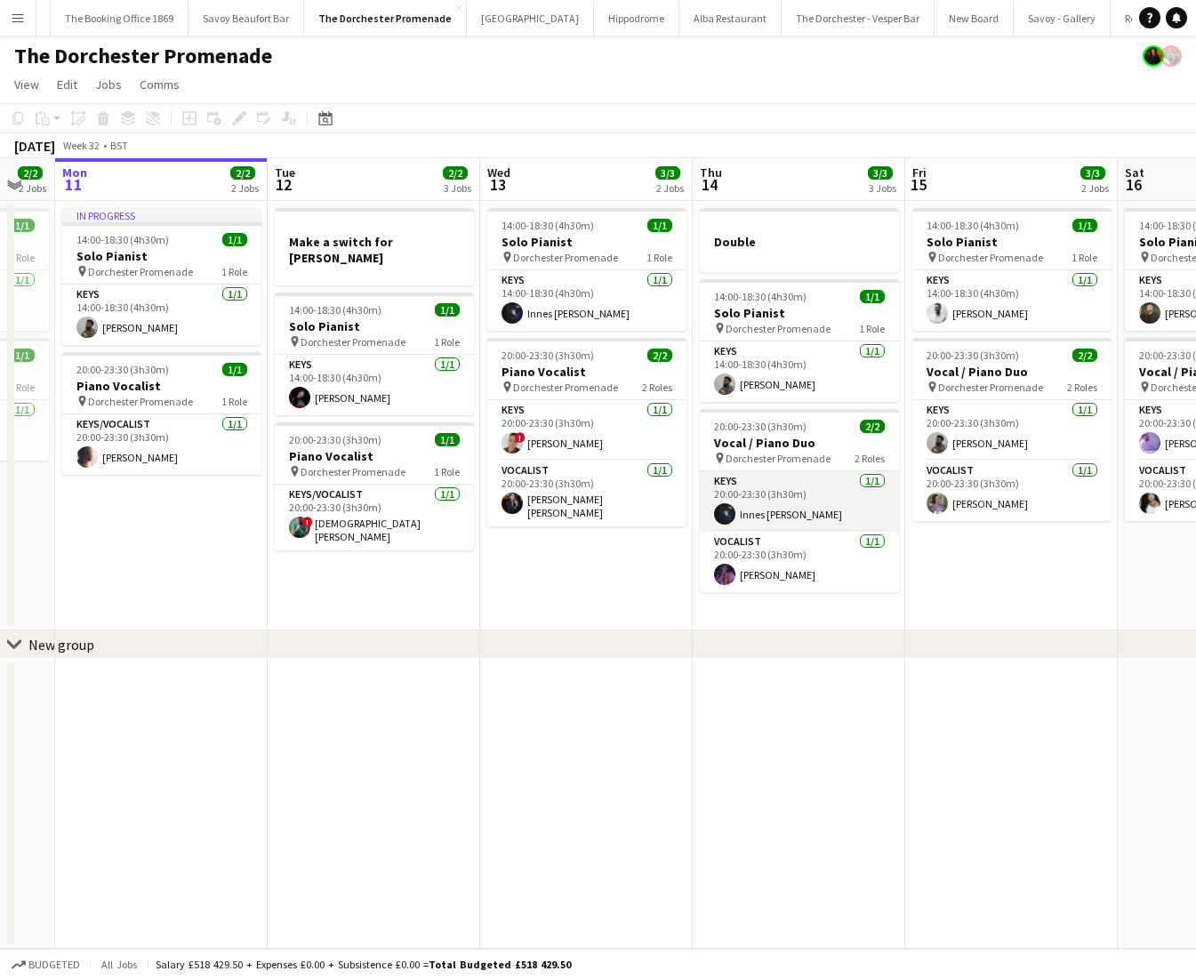
click at [736, 505] on app-card-role "Keys [DATE] 20:00-23:30 (3h30m) Innes [PERSON_NAME]" at bounding box center [799, 501] width 199 height 60
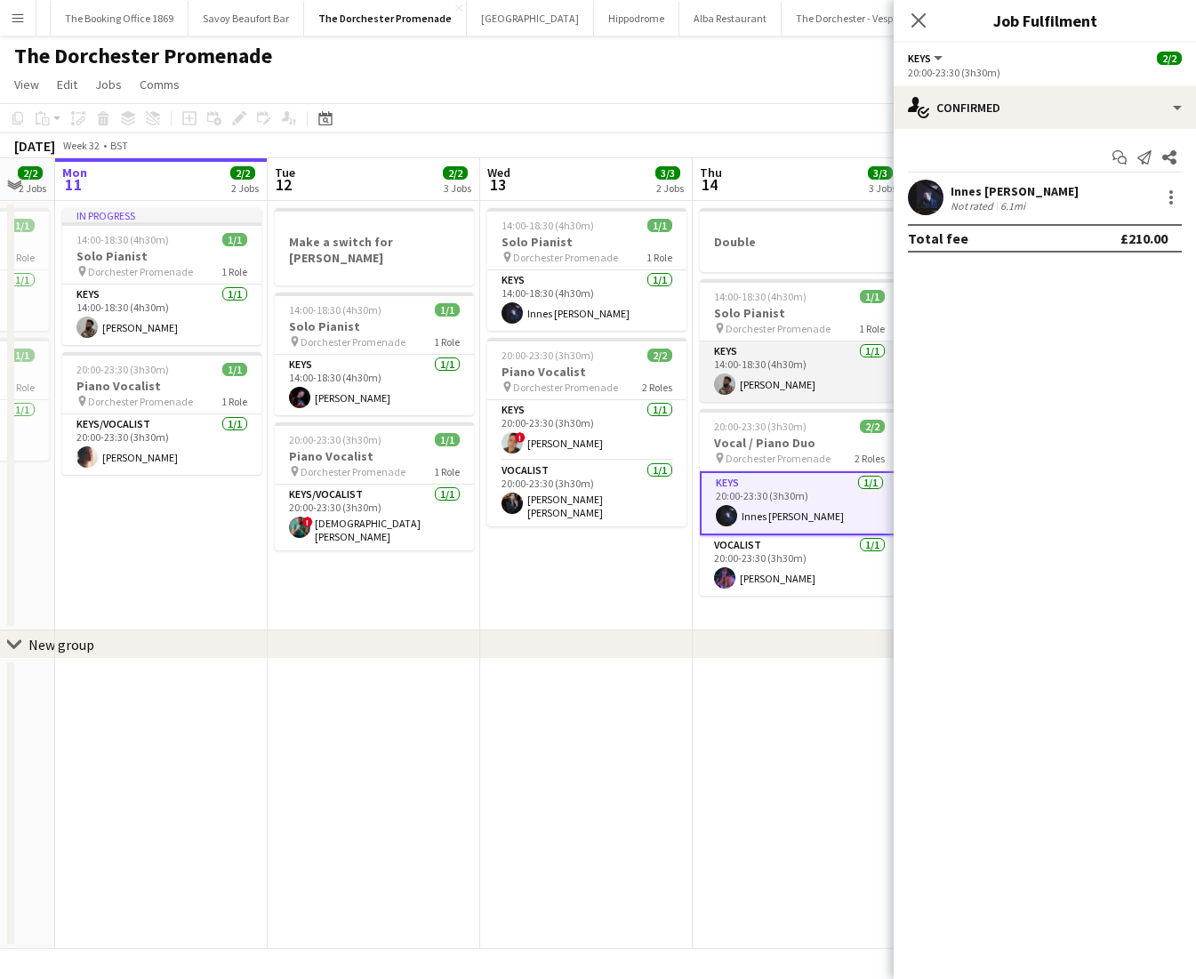
click at [752, 365] on app-card-role "Keys [DATE] 14:00-18:30 (4h30m) [PERSON_NAME]" at bounding box center [799, 372] width 199 height 60
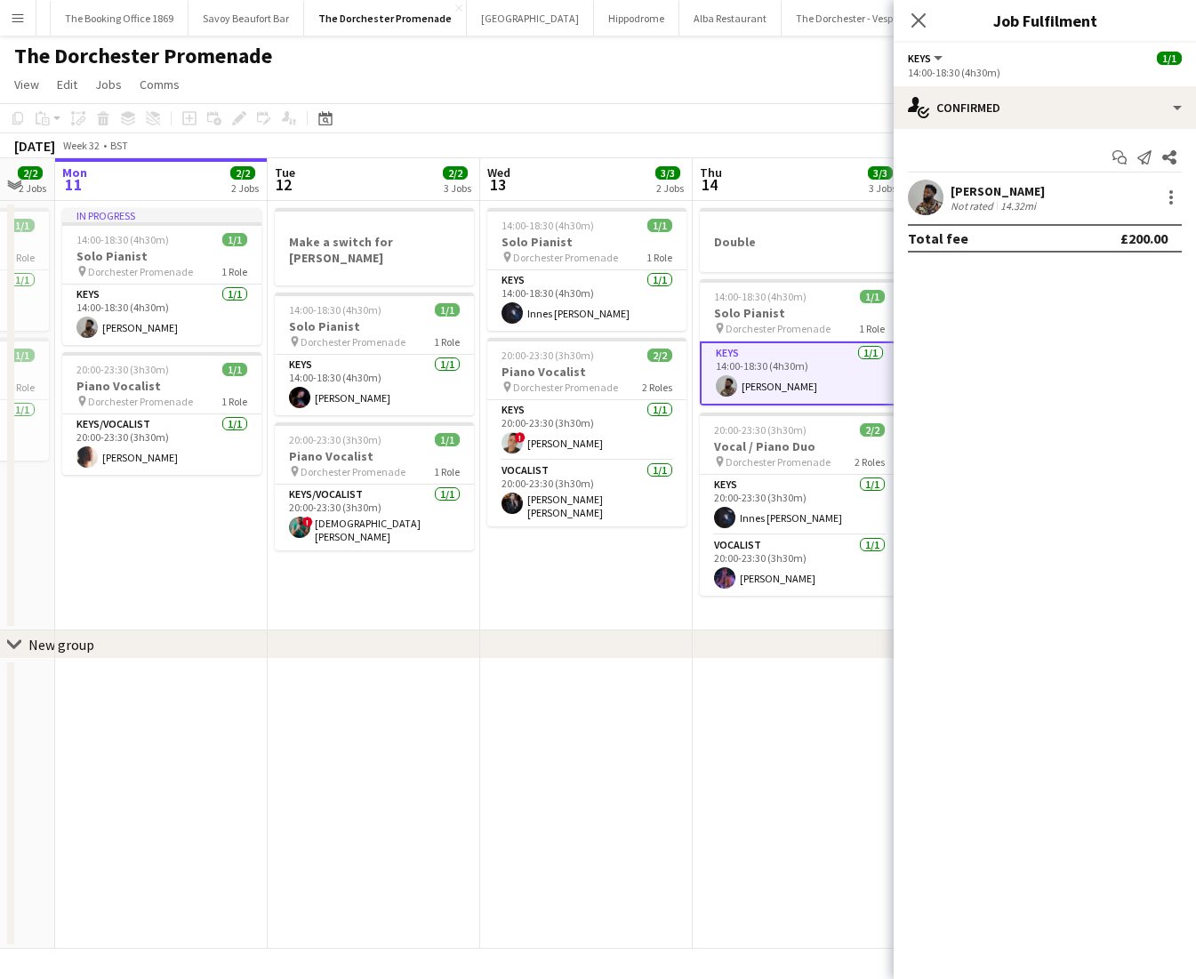
click at [573, 589] on app-date-cell "14:00-18:30 (4h30m) 1/1 Solo Pianist pin Dorchester Promenade 1 Role Keys [DATE…" at bounding box center [586, 416] width 213 height 430
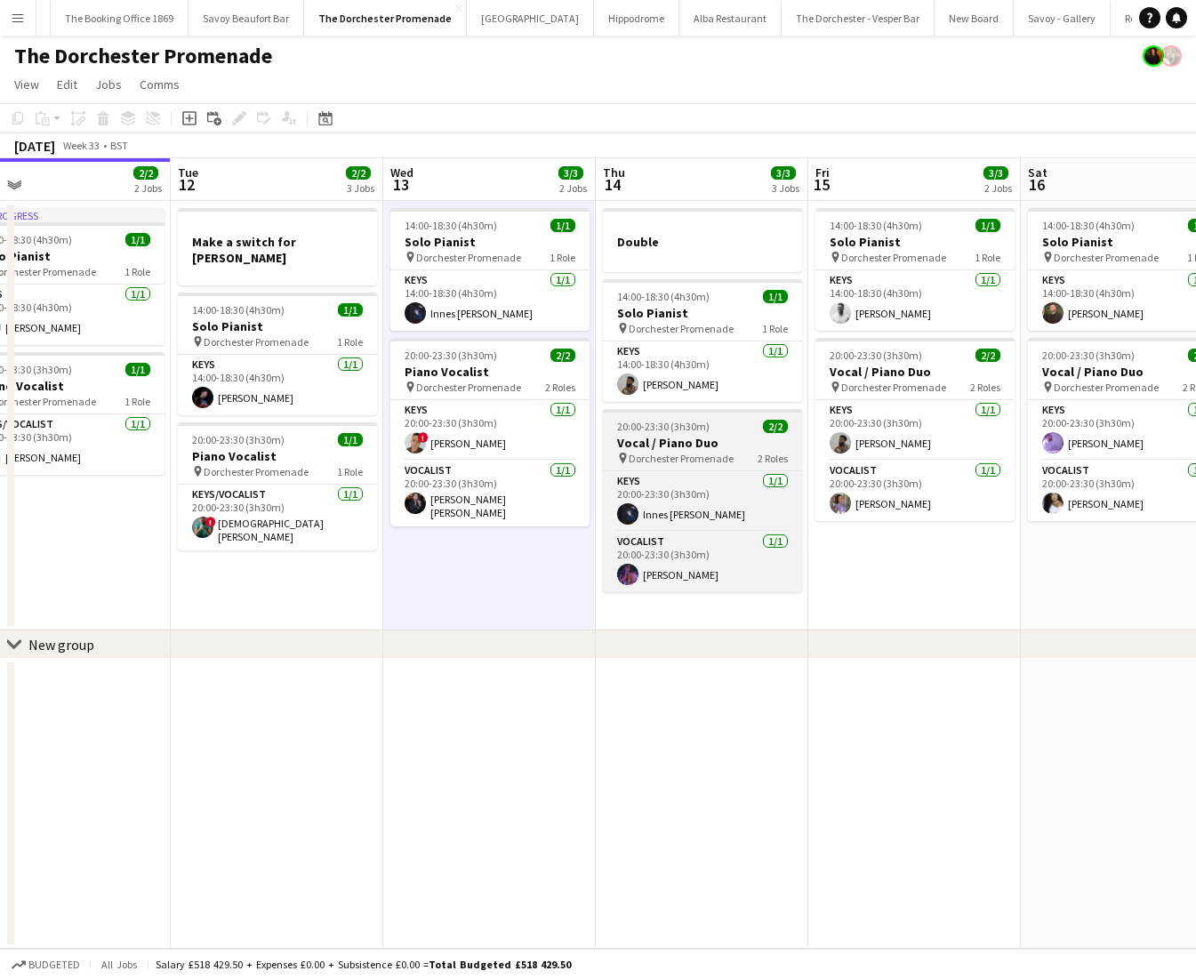
scroll to position [0, 680]
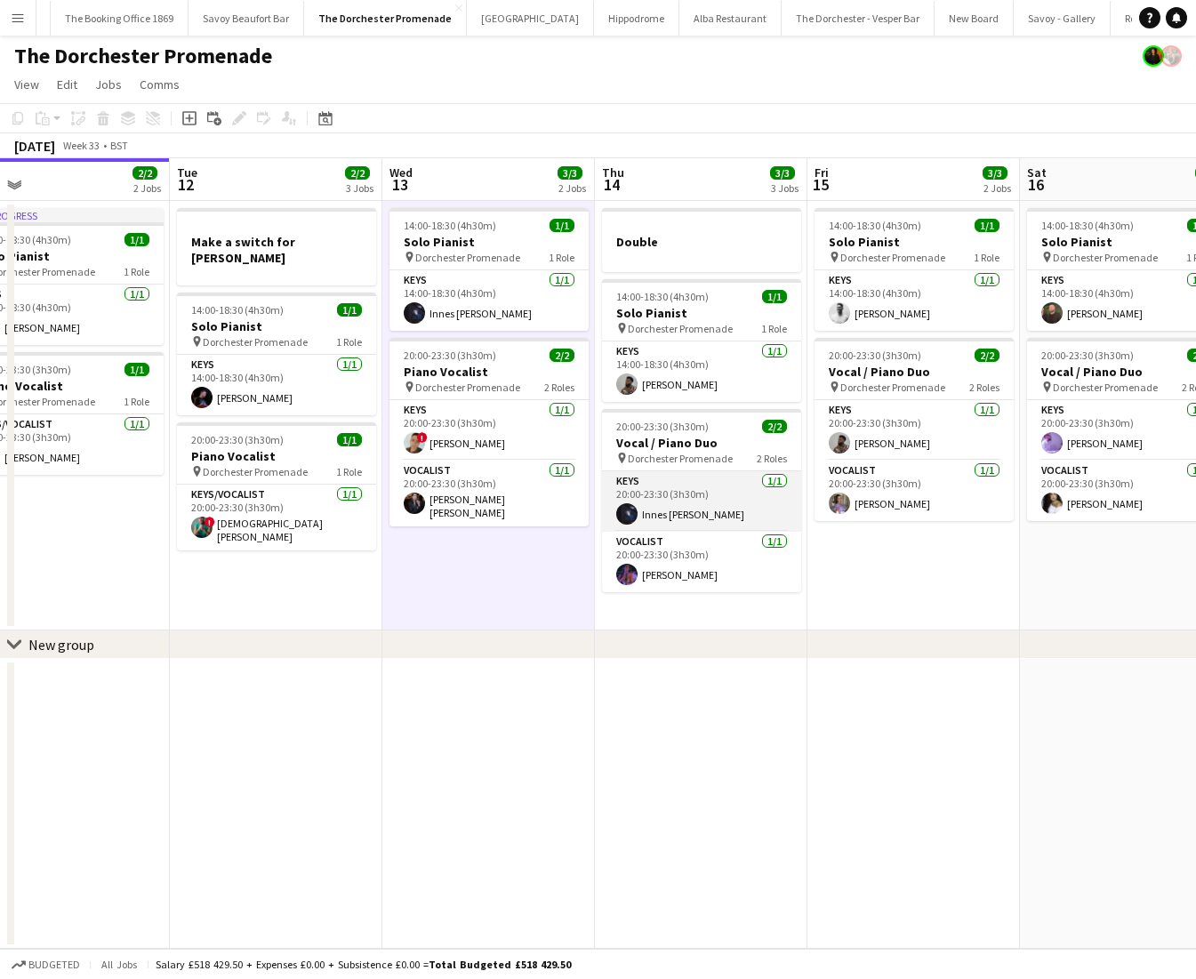
click at [683, 506] on app-card-role "Keys [DATE] 20:00-23:30 (3h30m) Innes [PERSON_NAME]" at bounding box center [701, 501] width 199 height 60
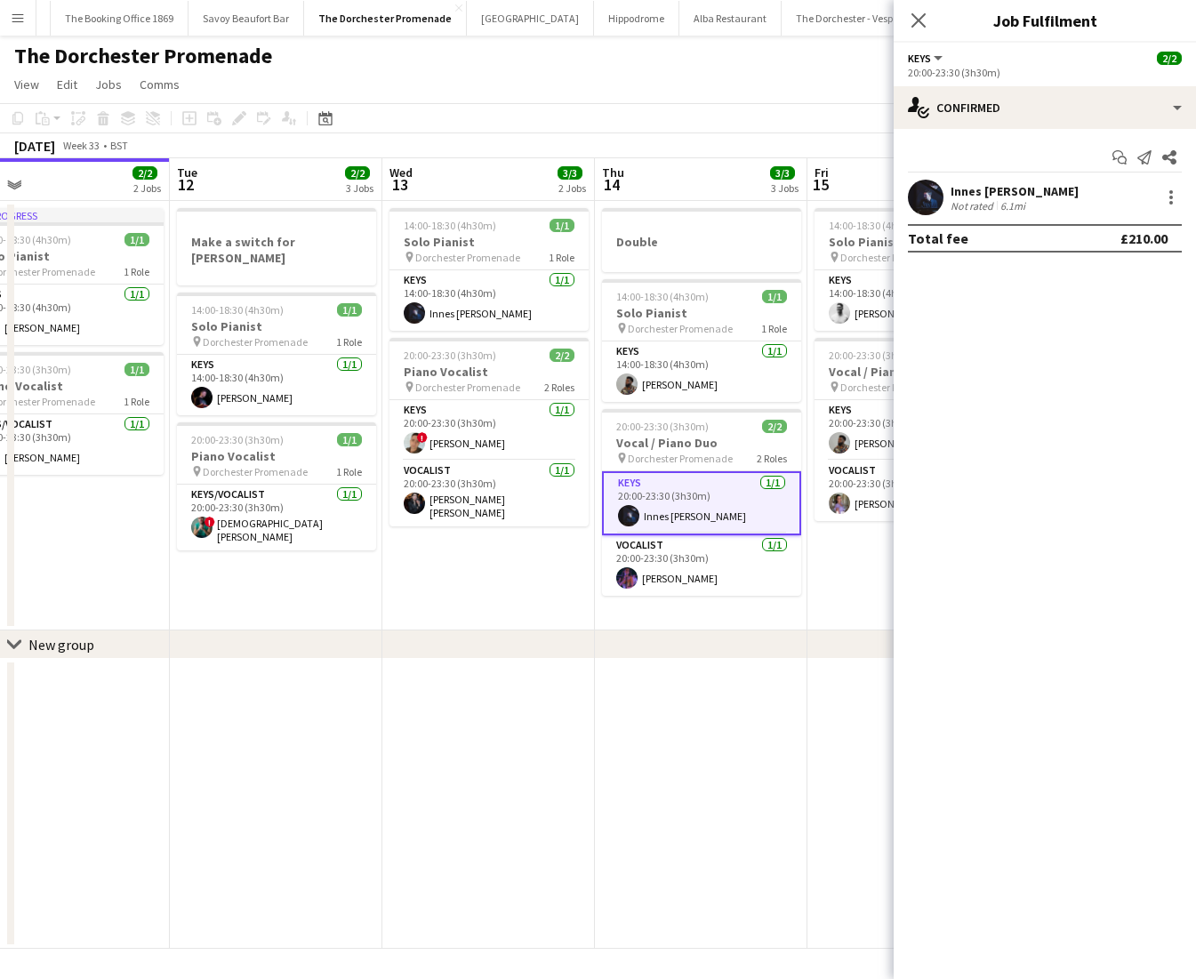
click at [665, 97] on app-page-menu "View Day view expanded Day view collapsed Month view Date picker Jump to [DATE]…" at bounding box center [598, 86] width 1196 height 34
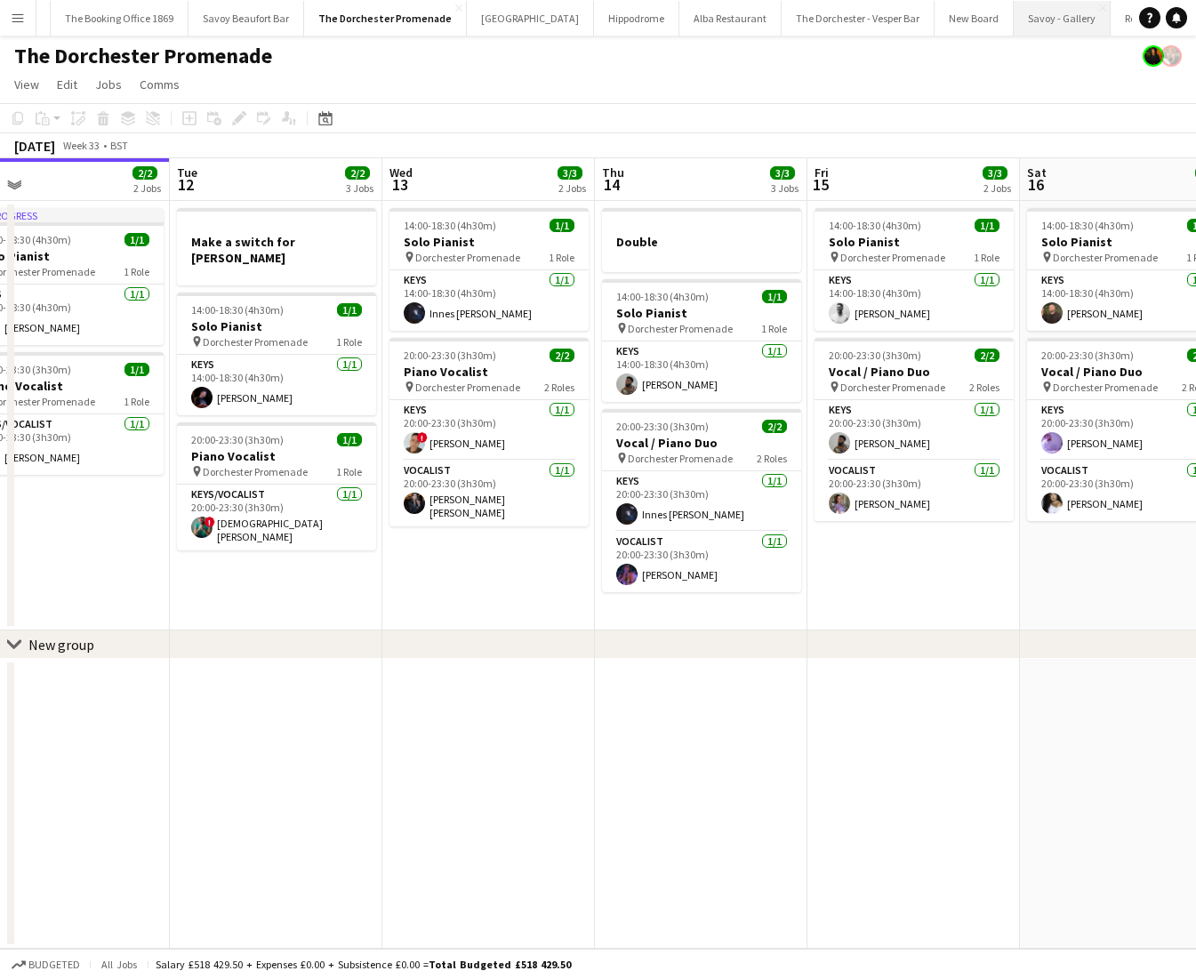
click at [1014, 20] on button "Savoy - Gallery Close" at bounding box center [1062, 18] width 97 height 35
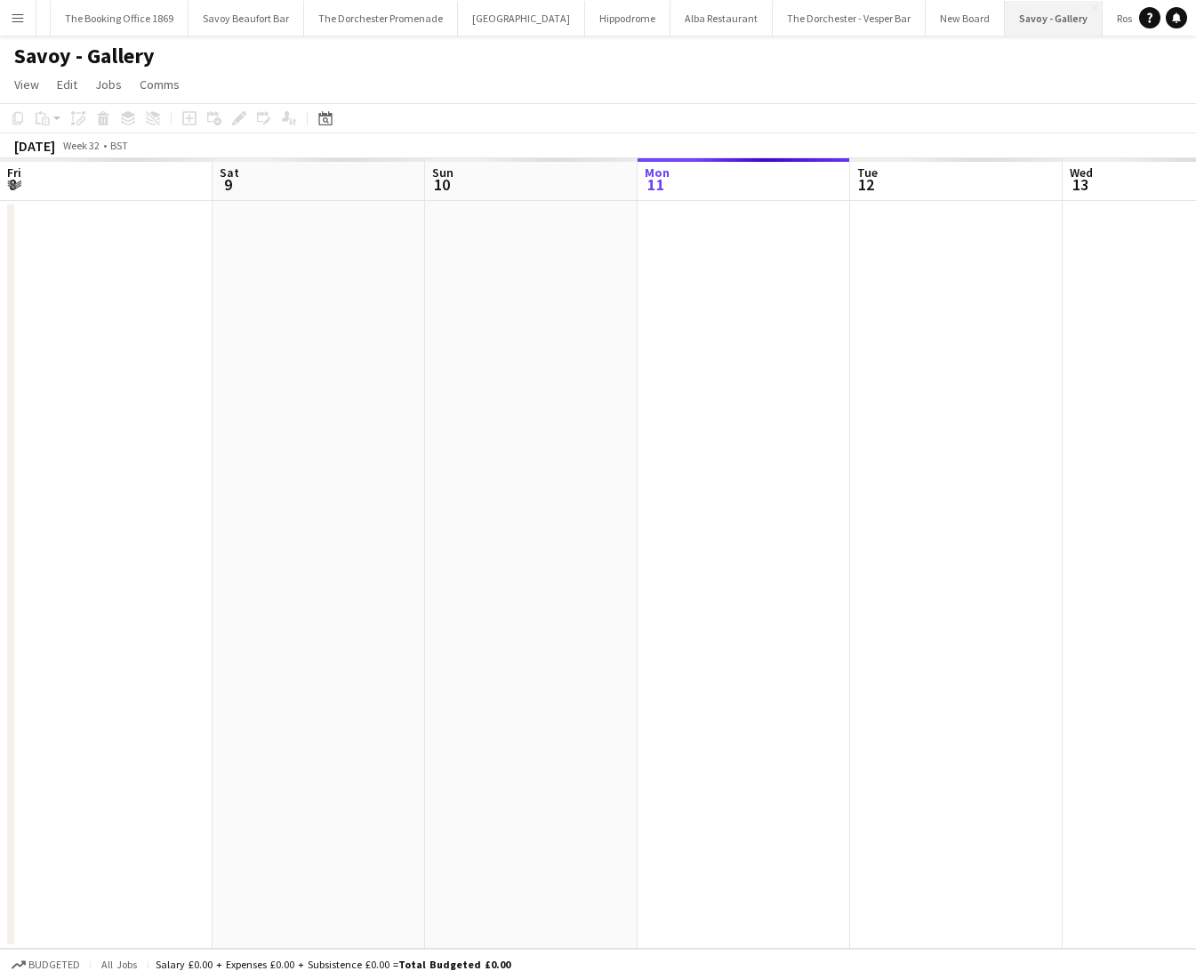
scroll to position [0, 425]
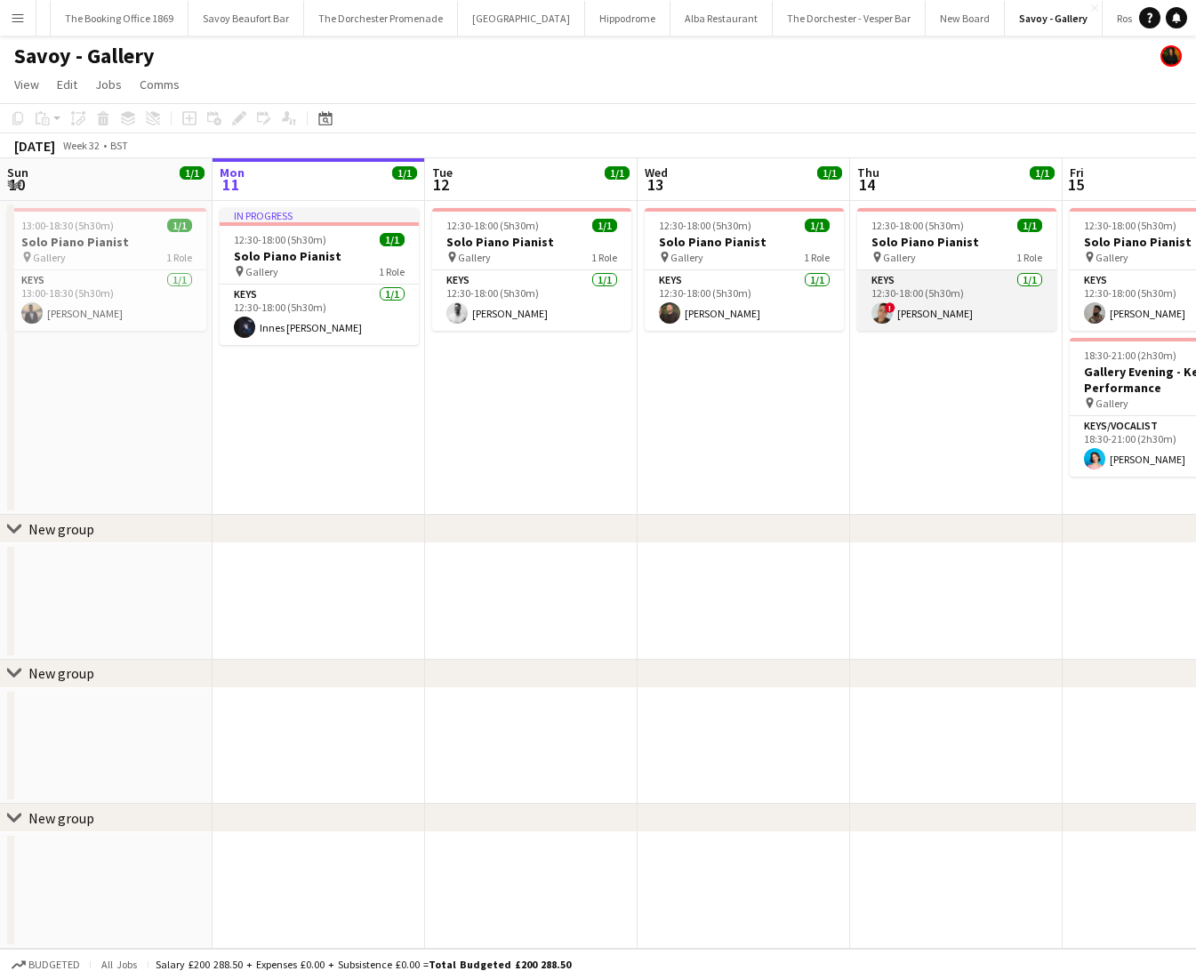
click at [937, 311] on app-card-role "Keys [DATE] 12:30-18:00 (5h30m) ! [PERSON_NAME]" at bounding box center [956, 300] width 199 height 60
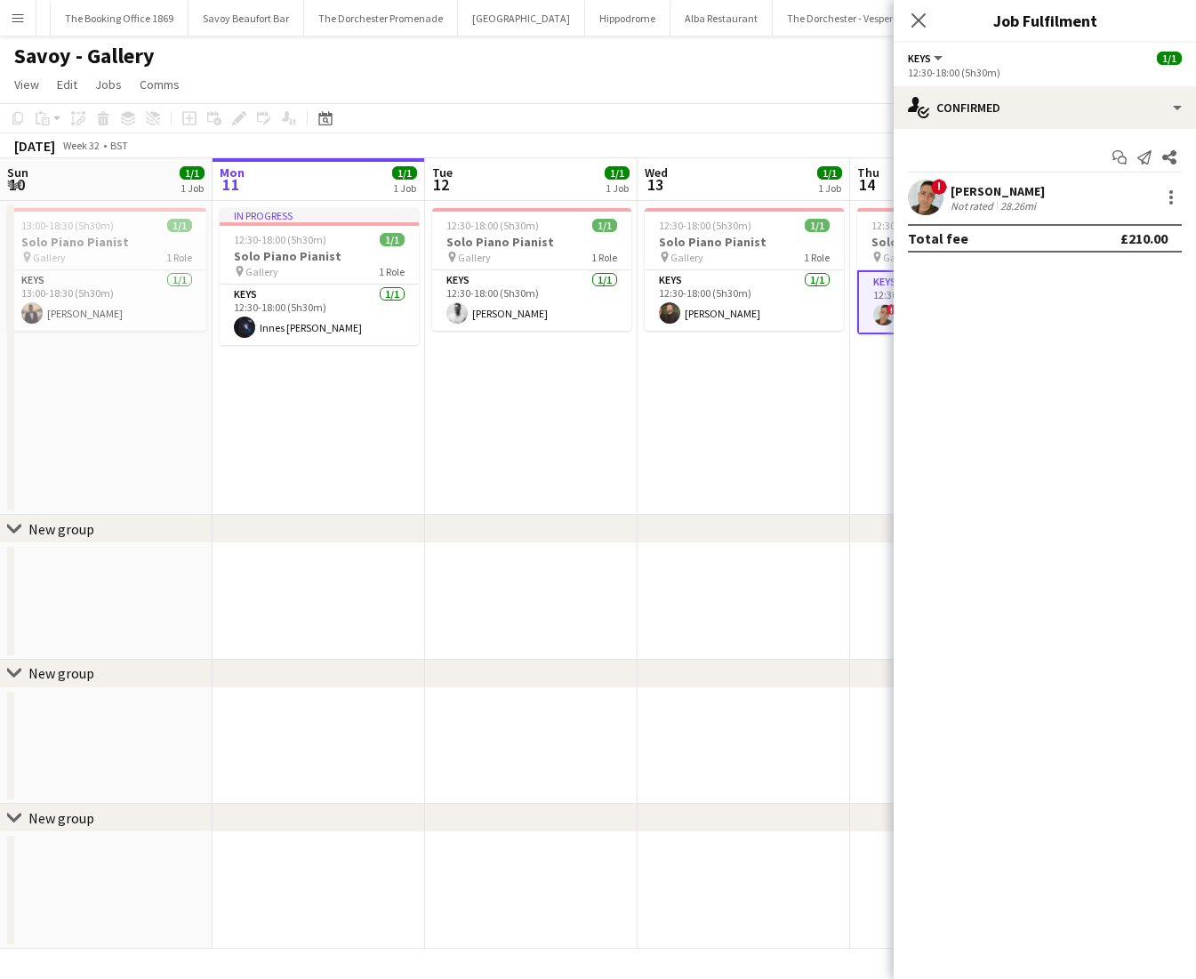
click at [402, 481] on app-date-cell "In progress 12:30-18:00 (5h30m) 1/1 Solo Piano Pianist pin Gallery 1 Role Keys …" at bounding box center [319, 358] width 213 height 314
